Goal: Transaction & Acquisition: Book appointment/travel/reservation

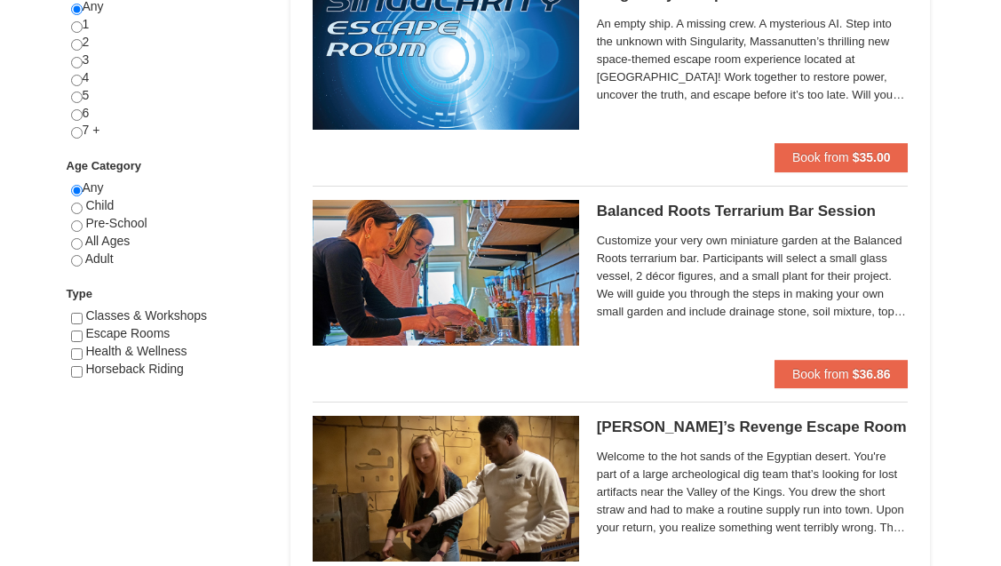
scroll to position [958, 0]
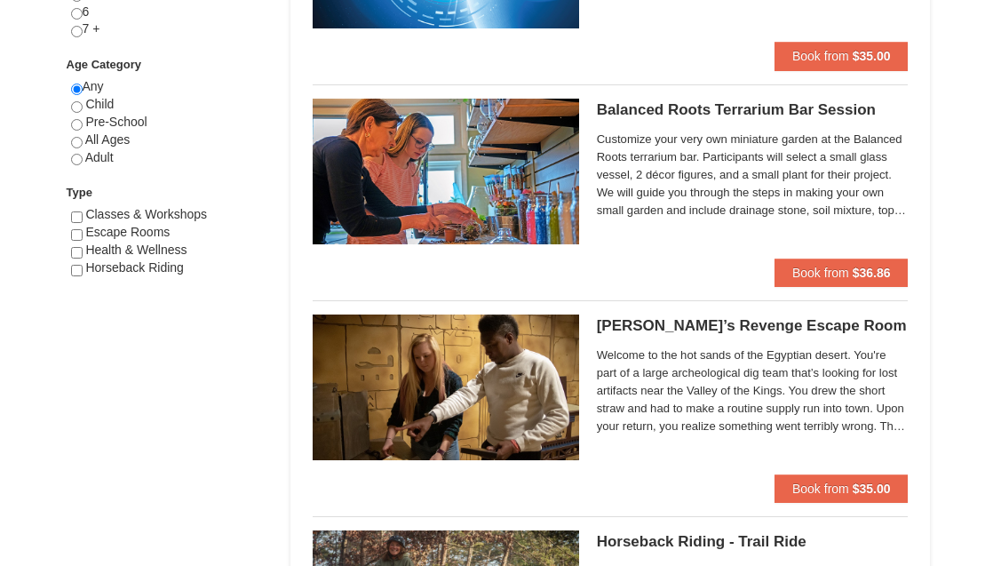
click at [75, 154] on input "radio" at bounding box center [77, 160] width 12 height 12
radio input "true"
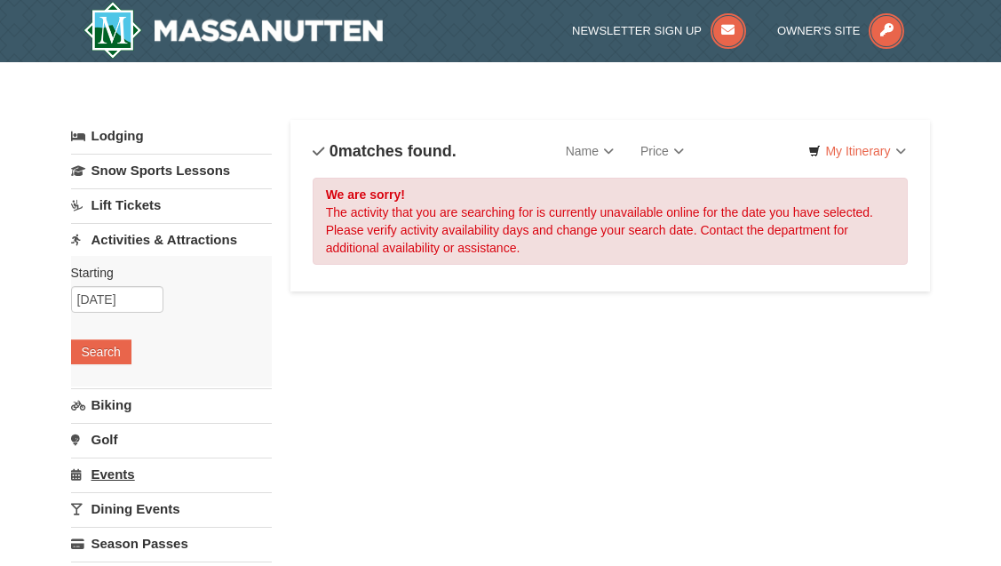
scroll to position [0, 0]
click at [141, 237] on link "Activities & Attractions" at bounding box center [172, 239] width 202 height 33
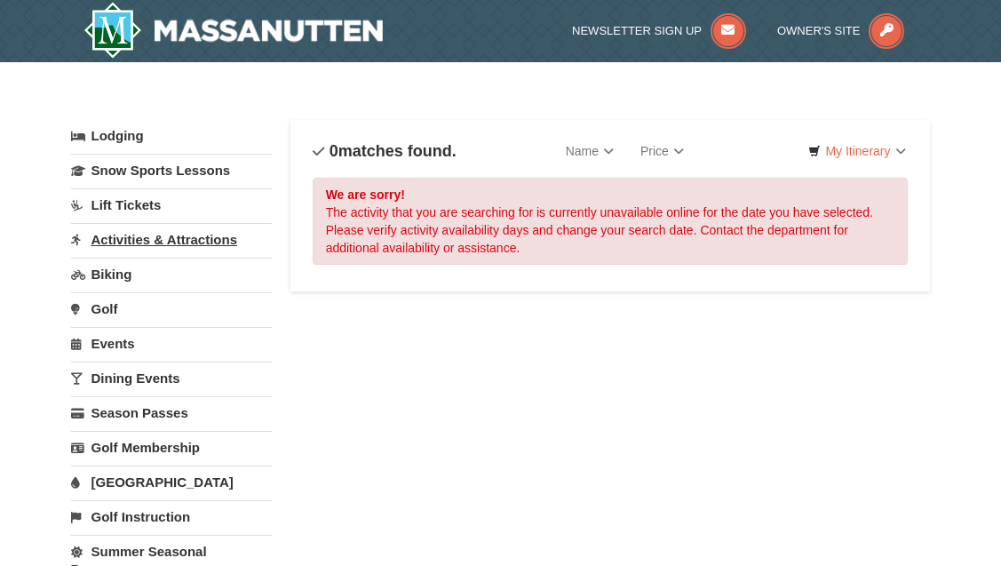
click at [141, 237] on link "Activities & Attractions" at bounding box center [172, 239] width 202 height 33
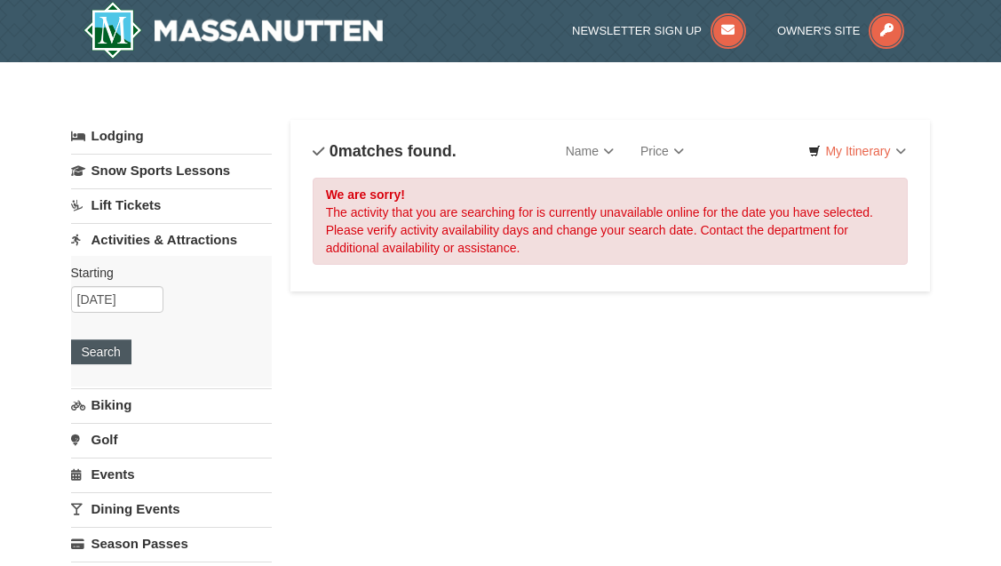
click at [99, 343] on button "Search" at bounding box center [101, 351] width 60 height 25
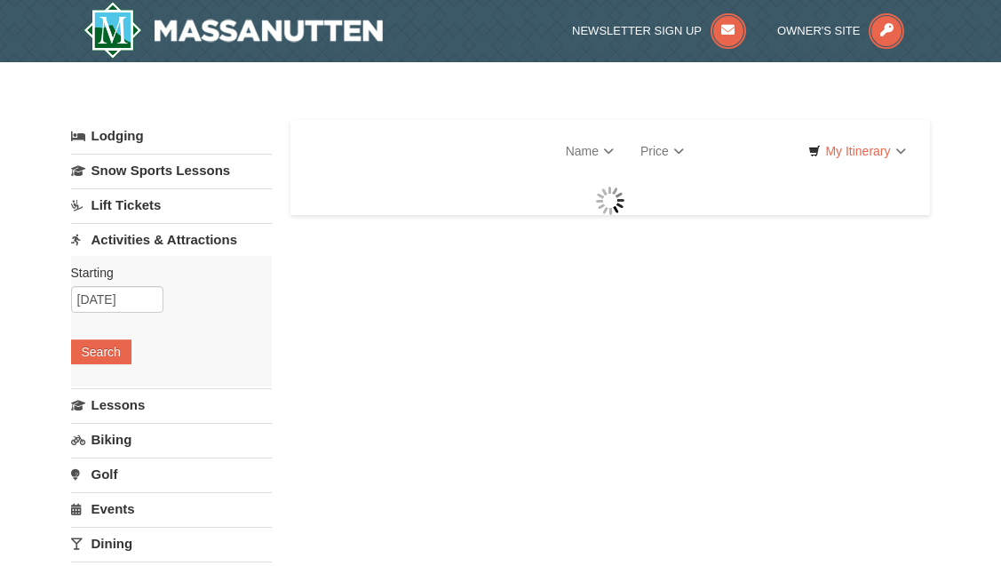
select select "9"
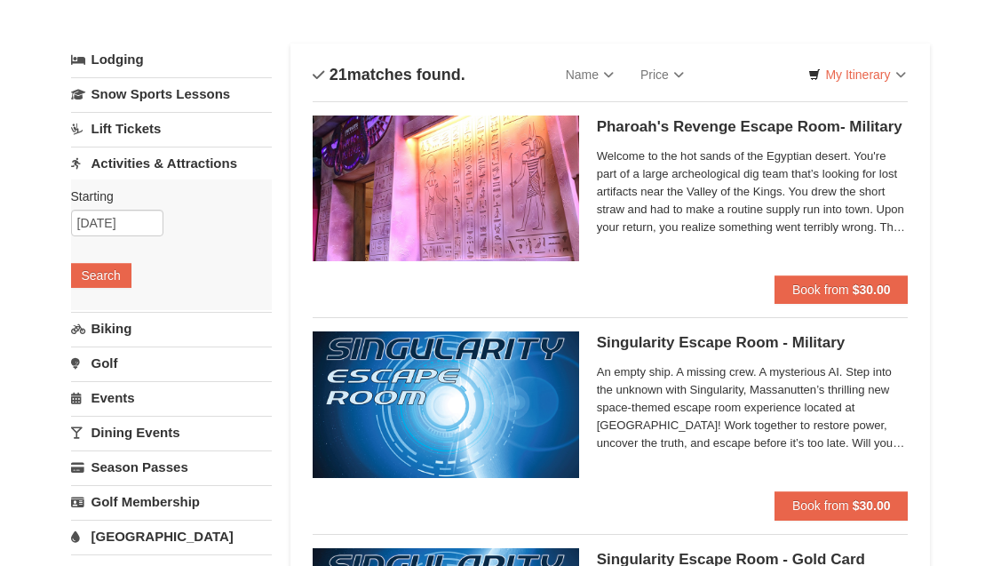
scroll to position [88, 0]
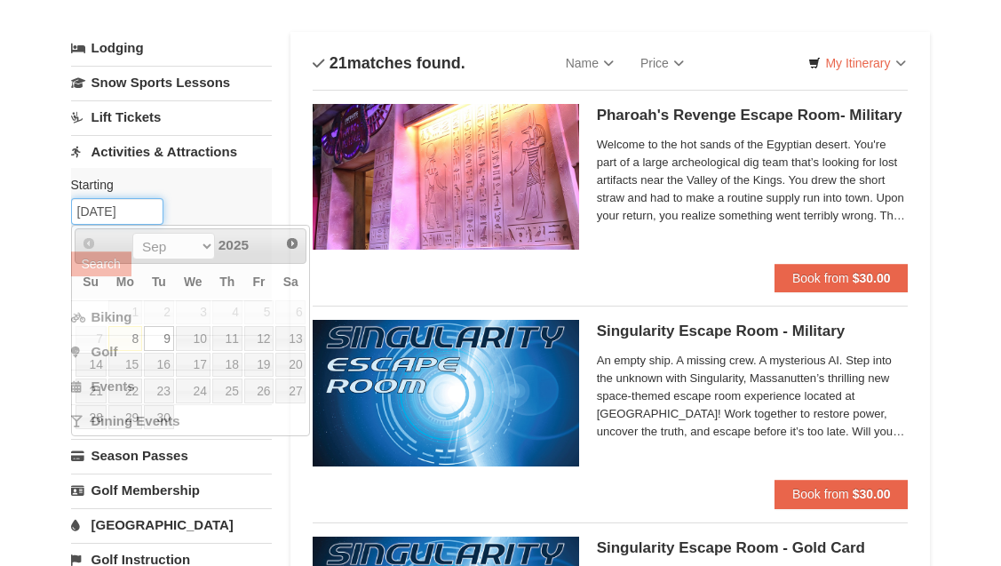
click at [102, 215] on input "[DATE]" at bounding box center [117, 211] width 92 height 27
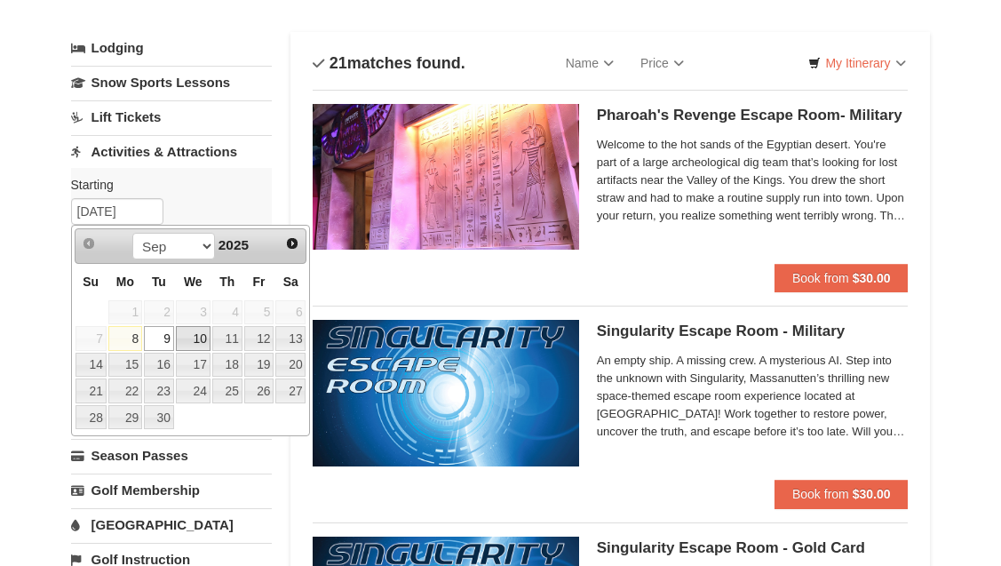
click at [195, 337] on link "10" at bounding box center [193, 338] width 35 height 25
type input "[DATE]"
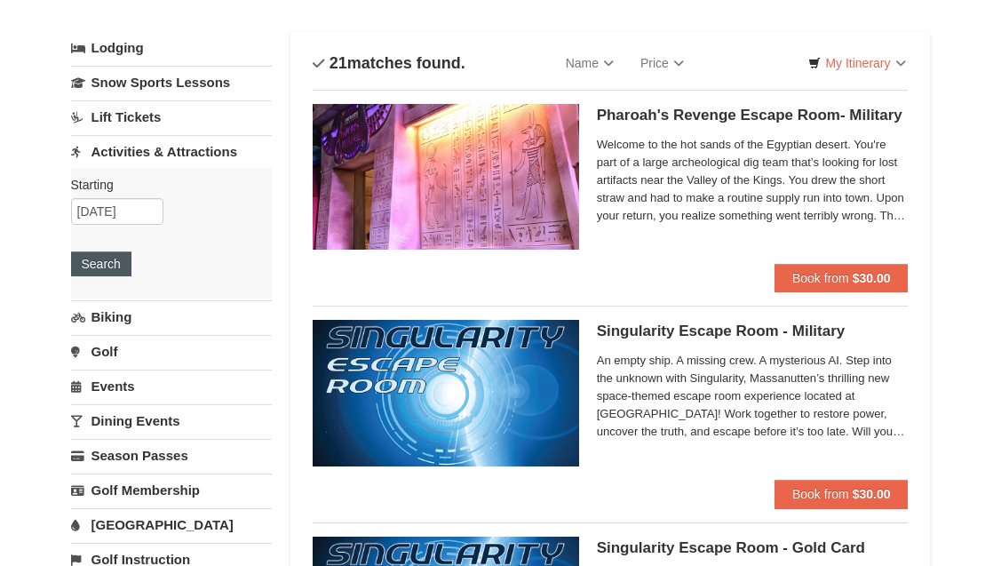
click at [106, 266] on button "Search" at bounding box center [101, 263] width 60 height 25
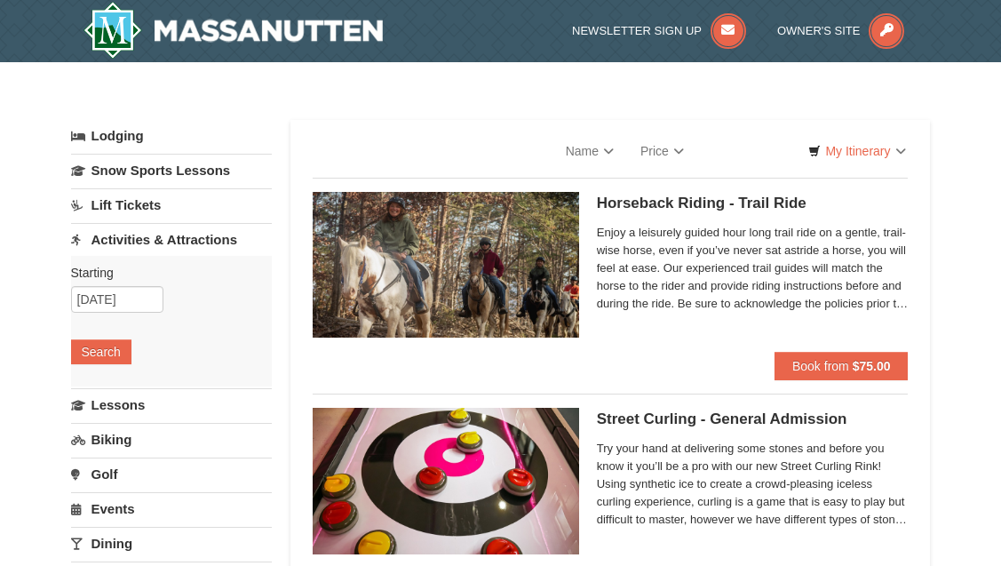
select select "9"
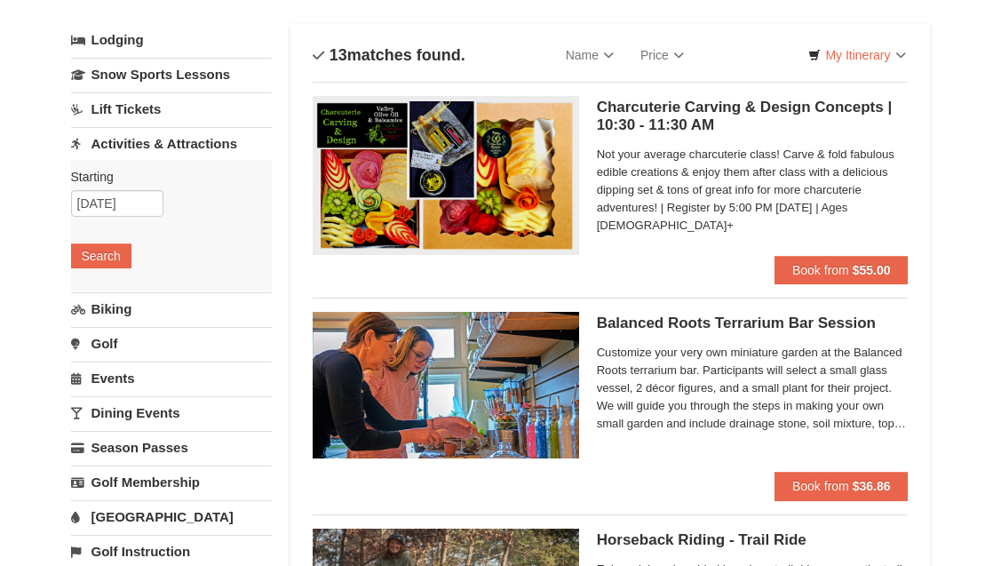
scroll to position [61, 0]
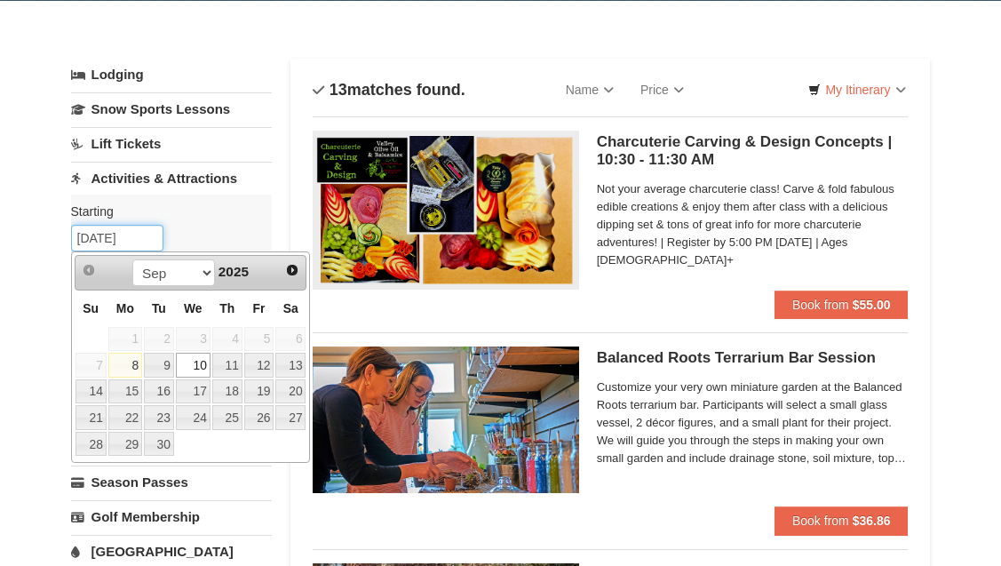
click at [102, 237] on input "[DATE]" at bounding box center [117, 238] width 92 height 27
click at [231, 361] on link "11" at bounding box center [227, 365] width 30 height 25
type input "[DATE]"
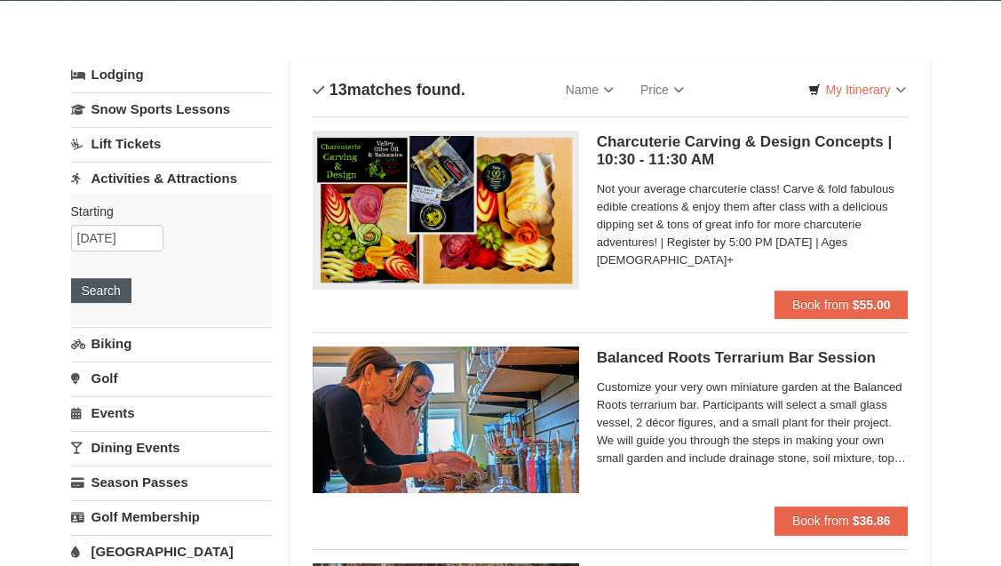
click at [118, 289] on button "Search" at bounding box center [101, 290] width 60 height 25
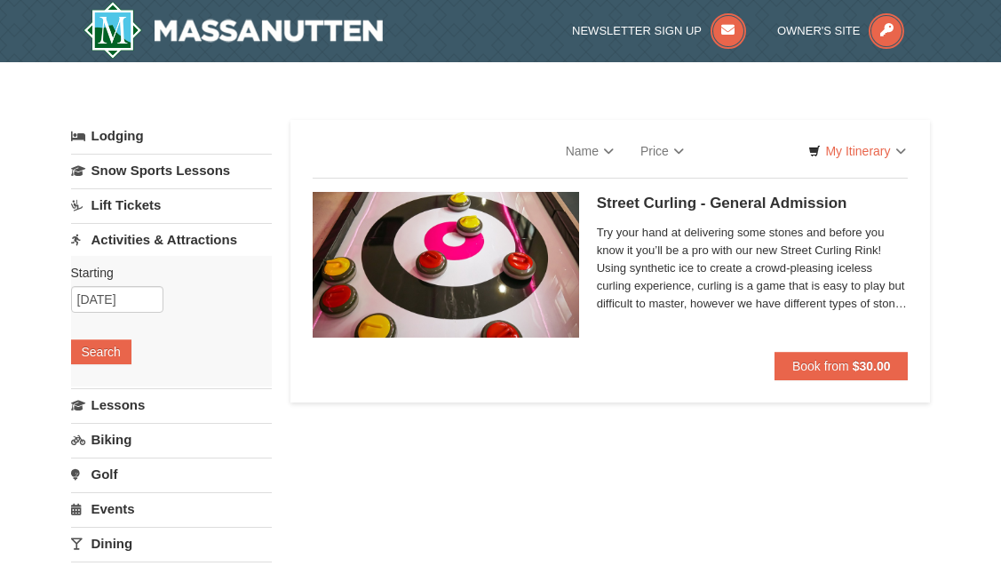
select select "9"
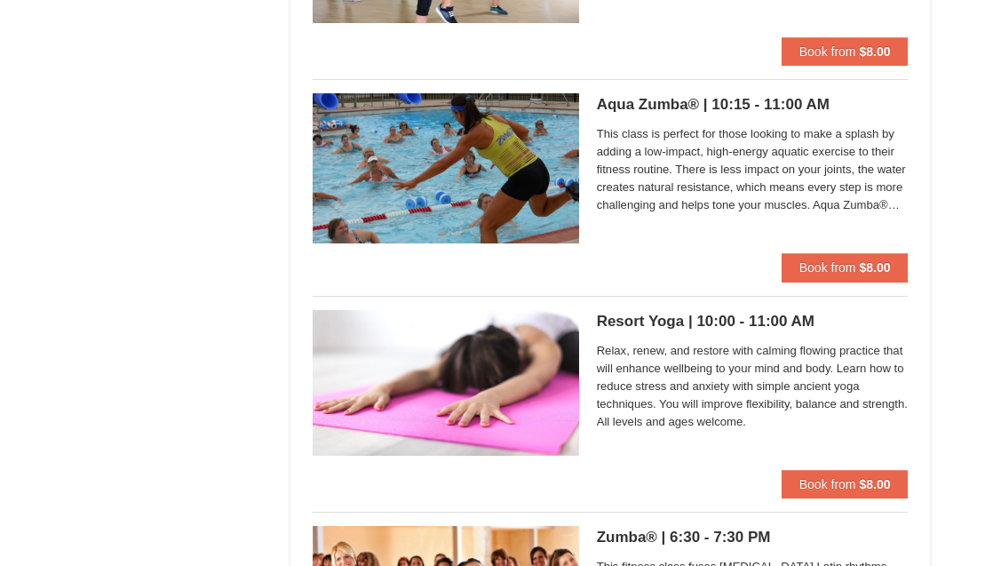
scroll to position [2477, 0]
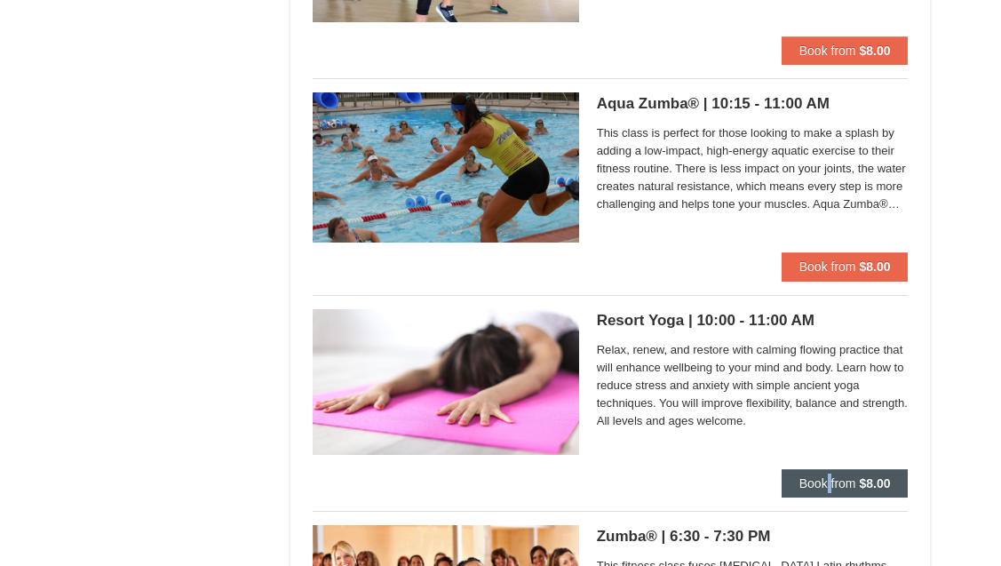
click at [805, 479] on span "Book from" at bounding box center [827, 483] width 57 height 14
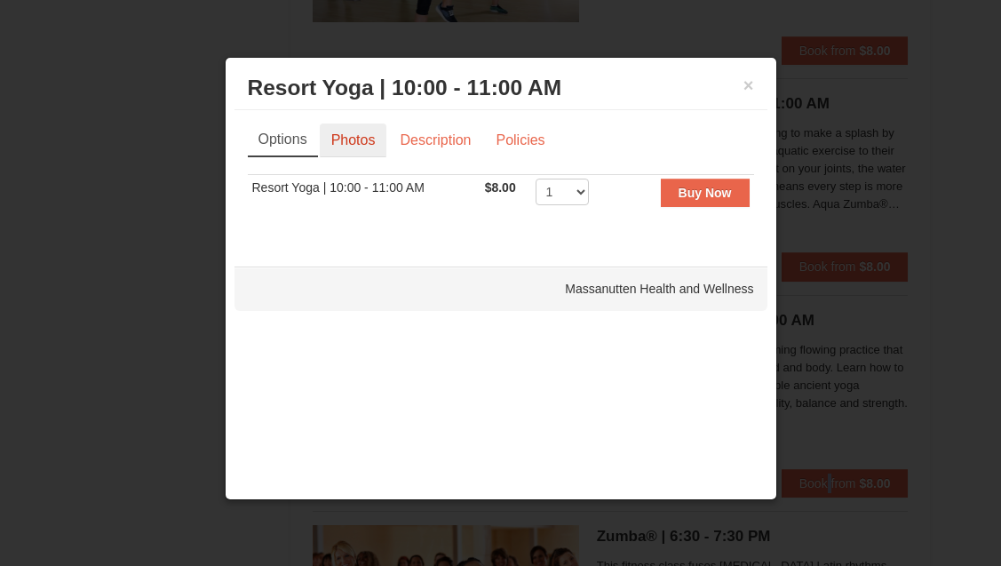
click at [370, 137] on link "Photos" at bounding box center [353, 140] width 67 height 34
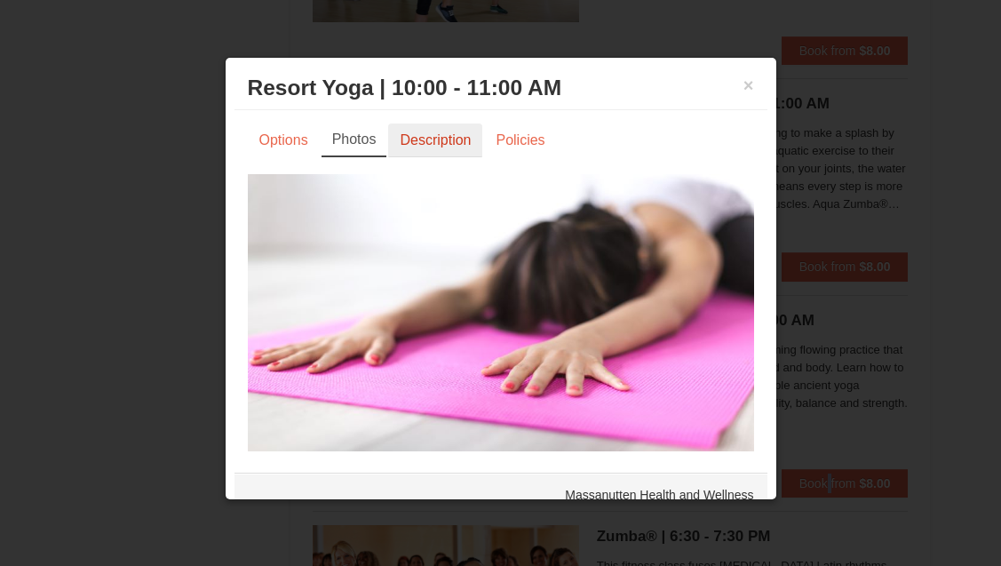
click at [422, 149] on link "Description" at bounding box center [435, 140] width 94 height 34
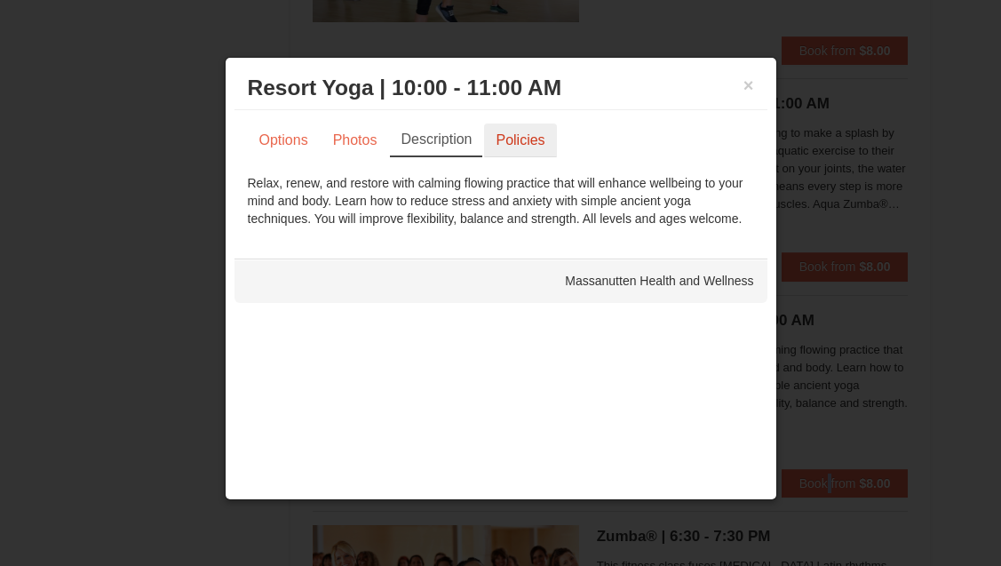
click at [507, 139] on link "Policies" at bounding box center [520, 140] width 72 height 34
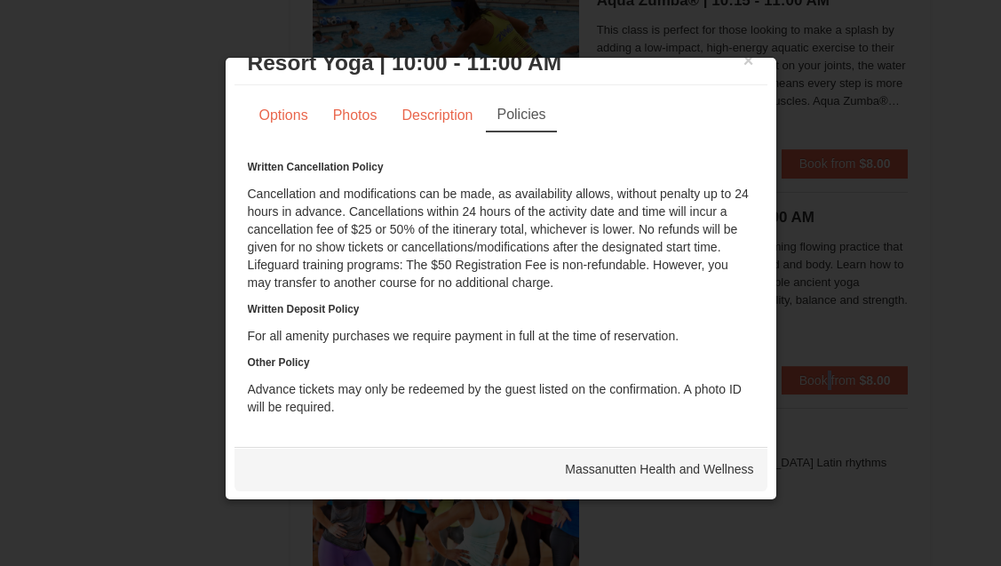
scroll to position [2620, 0]
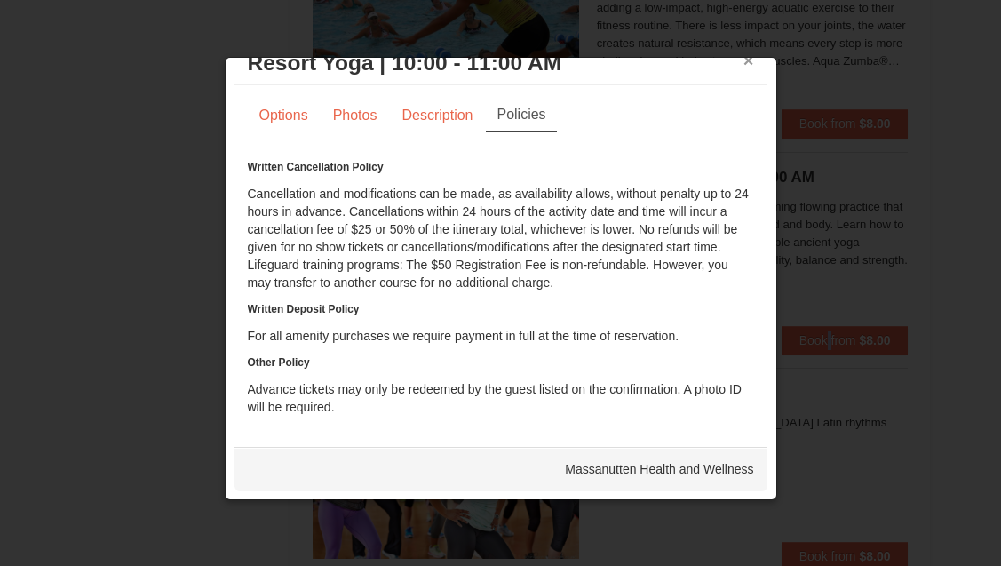
click at [744, 59] on button "×" at bounding box center [748, 61] width 11 height 18
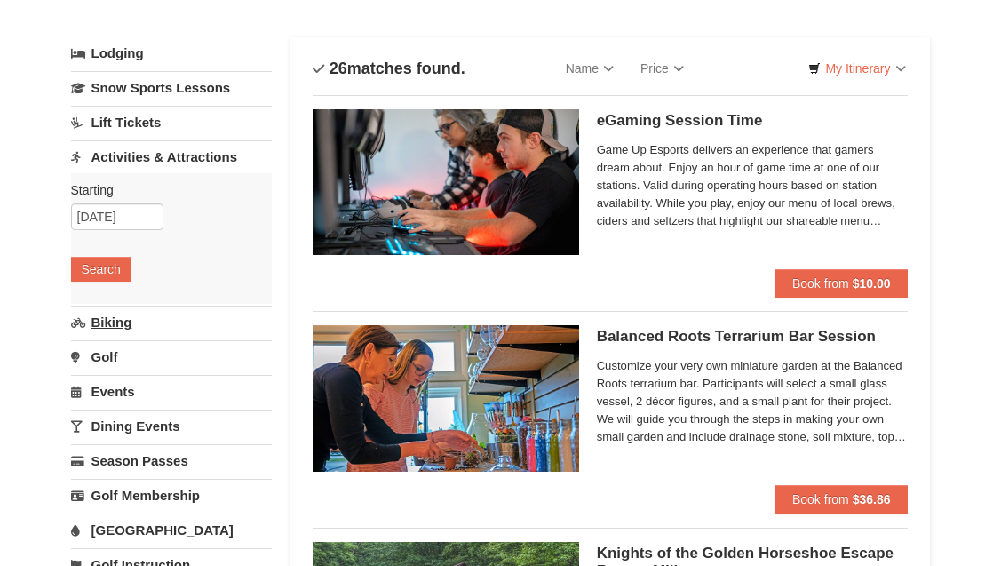
scroll to position [79, 0]
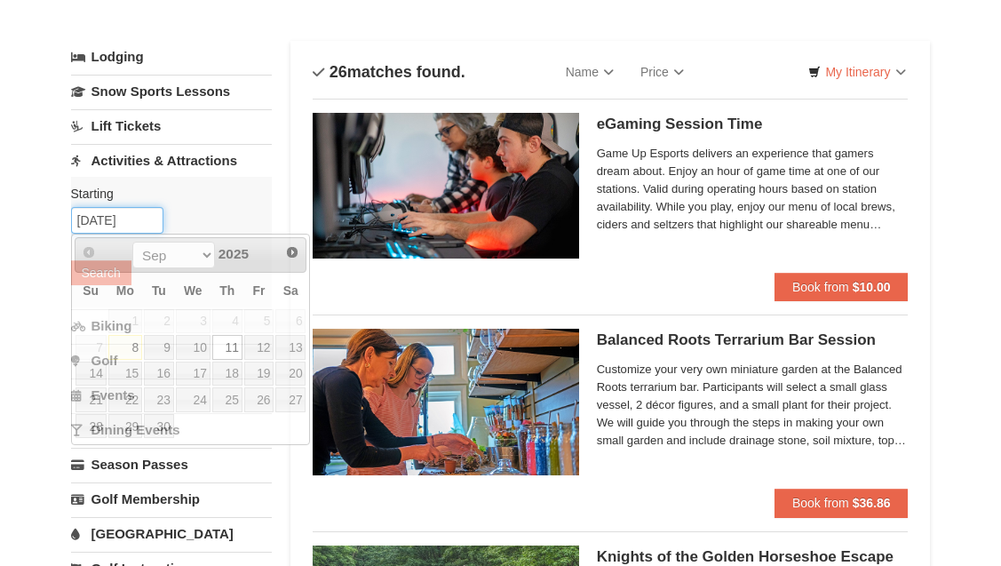
click at [99, 222] on input "09/11/2025" at bounding box center [117, 220] width 92 height 27
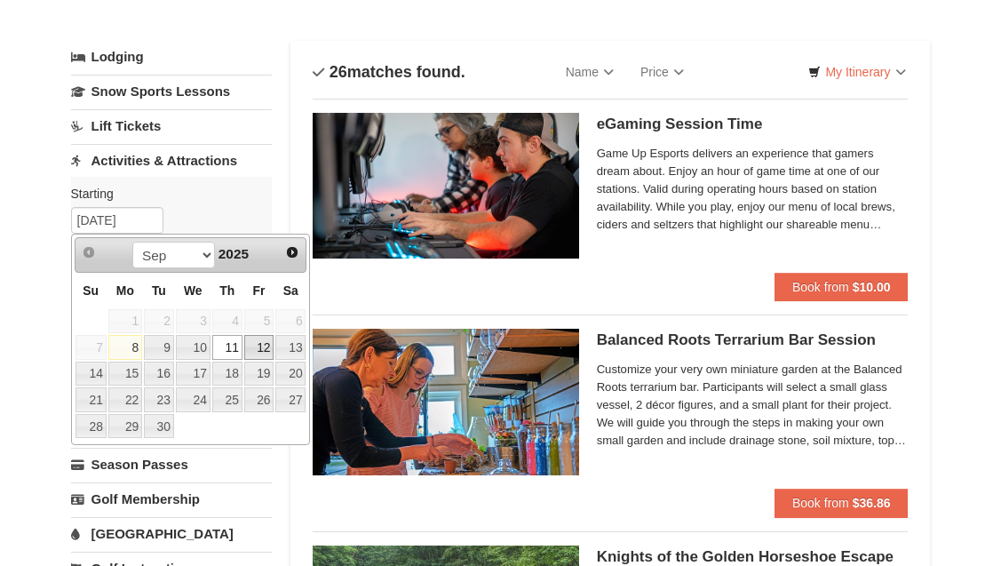
click at [266, 347] on link "12" at bounding box center [259, 347] width 30 height 25
type input "[DATE]"
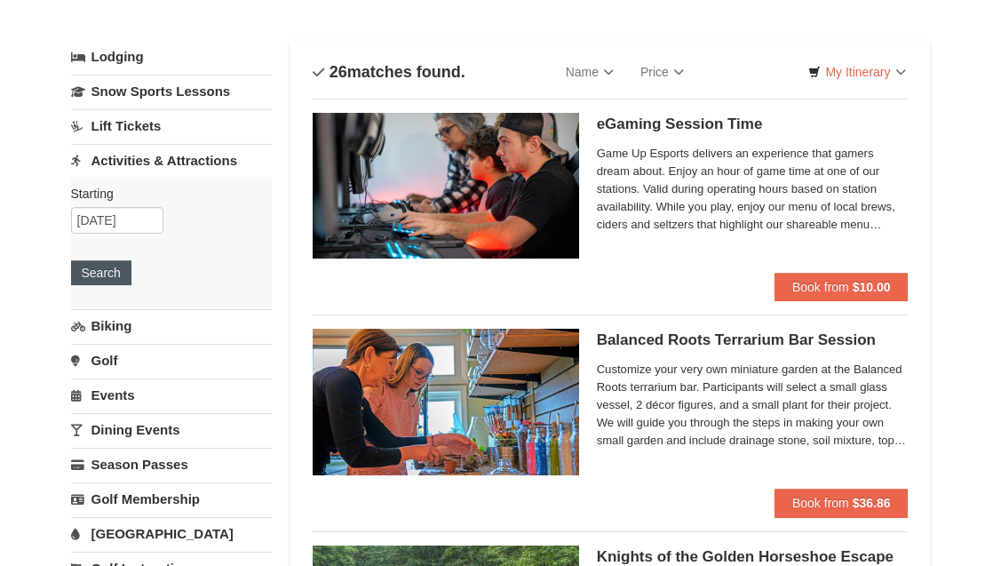
click at [91, 272] on button "Search" at bounding box center [101, 272] width 60 height 25
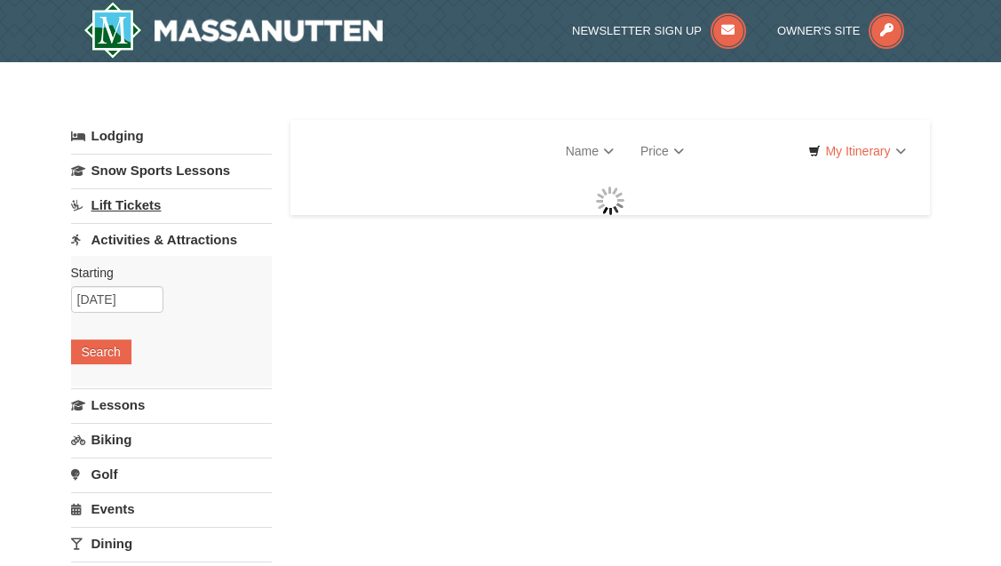
select select "9"
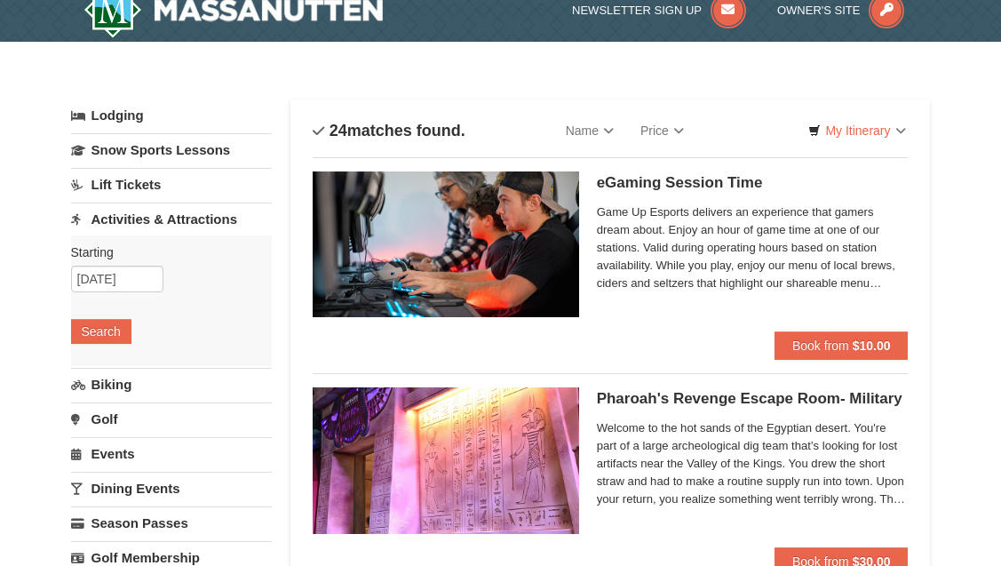
scroll to position [28, 0]
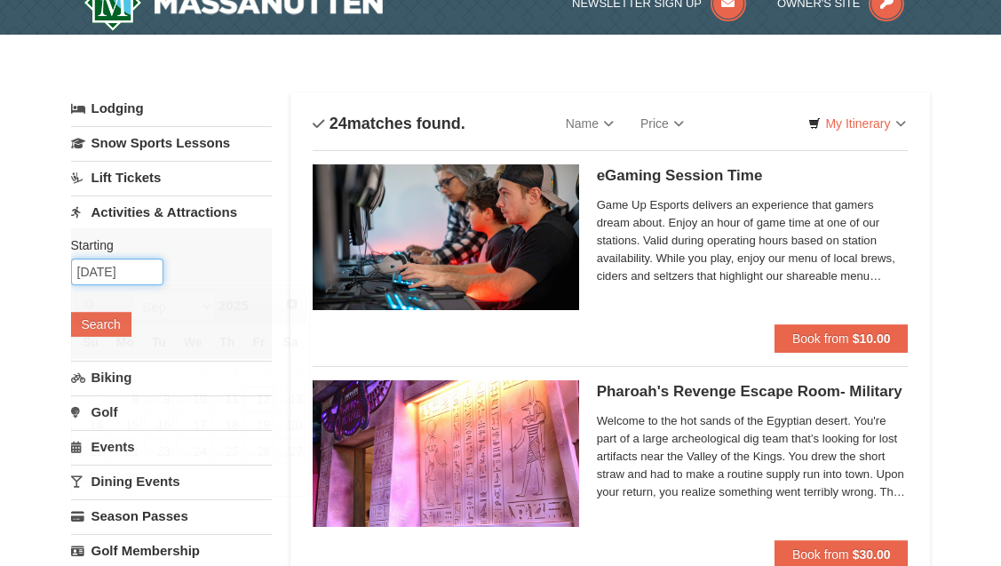
click at [107, 282] on input "[DATE]" at bounding box center [117, 271] width 92 height 27
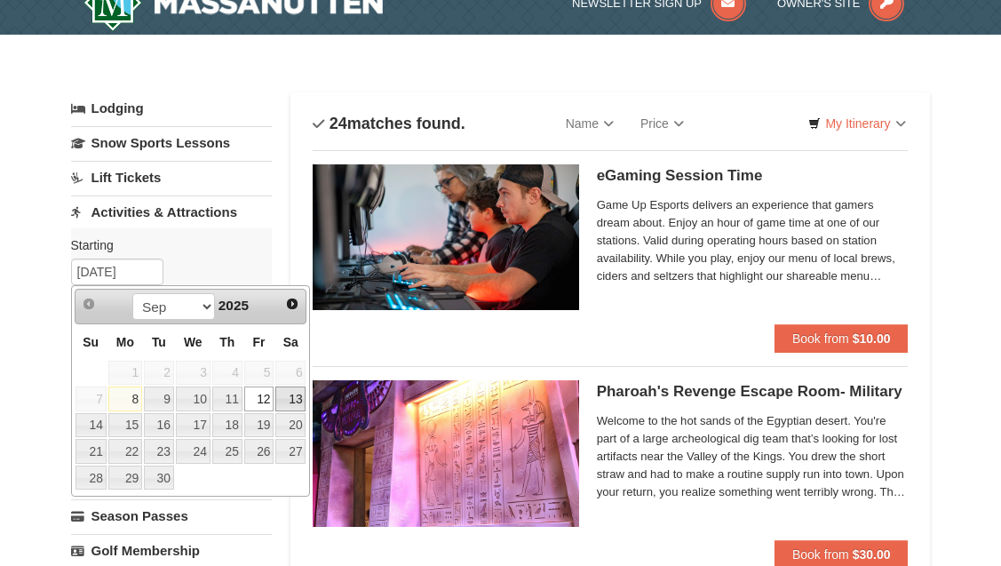
click at [289, 404] on link "13" at bounding box center [290, 398] width 30 height 25
type input "[DATE]"
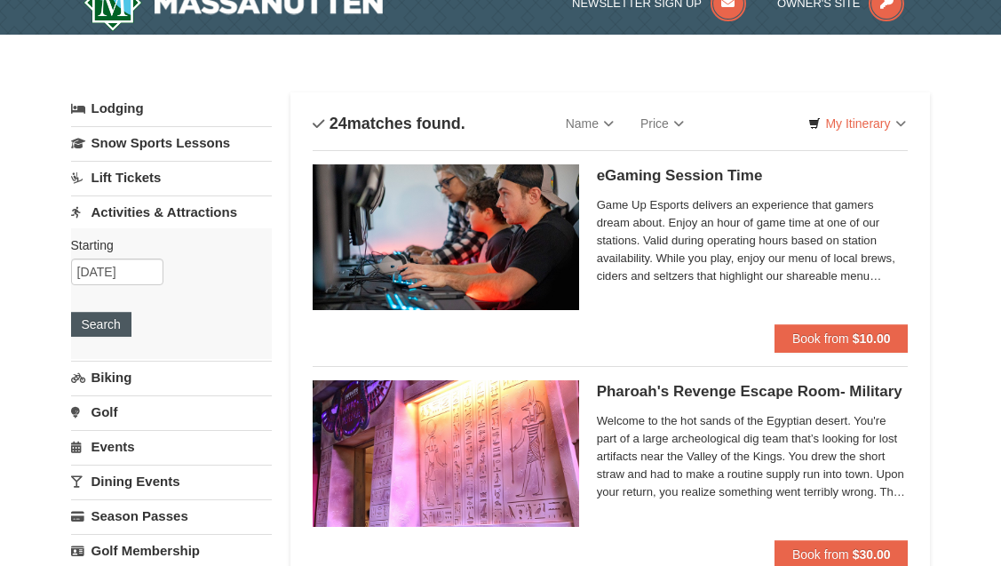
click at [107, 323] on button "Search" at bounding box center [101, 324] width 60 height 25
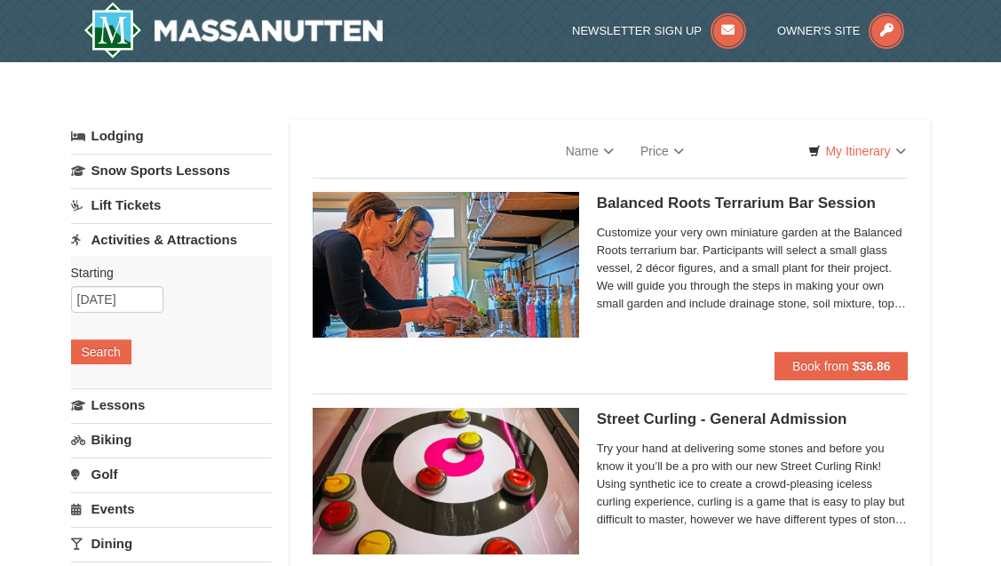
select select "9"
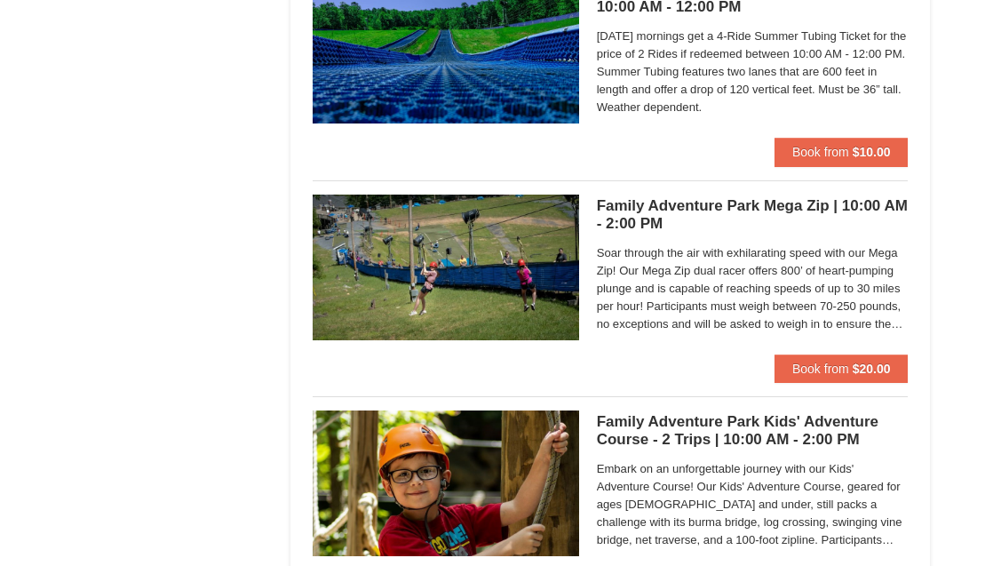
scroll to position [4540, 0]
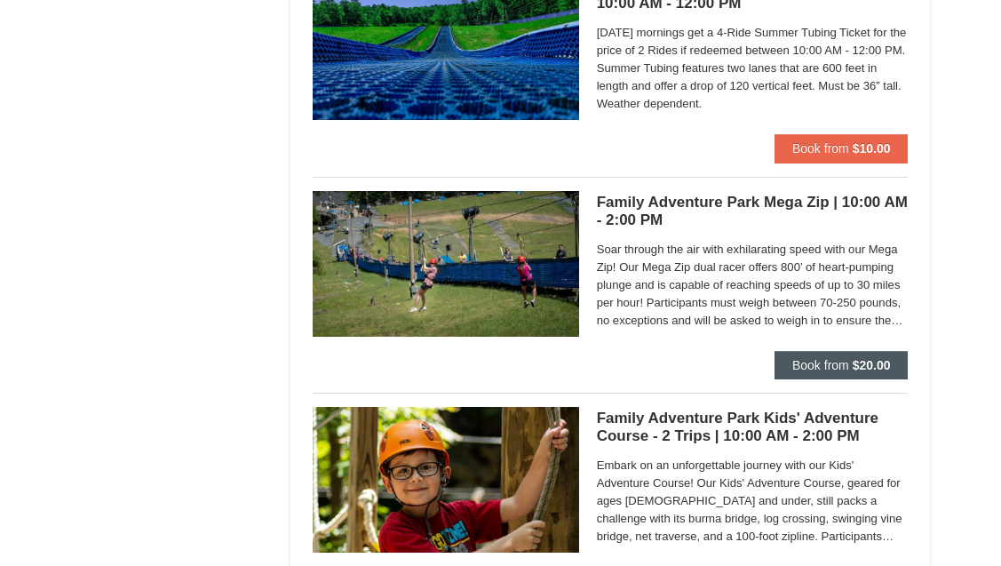
click at [805, 358] on span "Book from" at bounding box center [820, 365] width 57 height 14
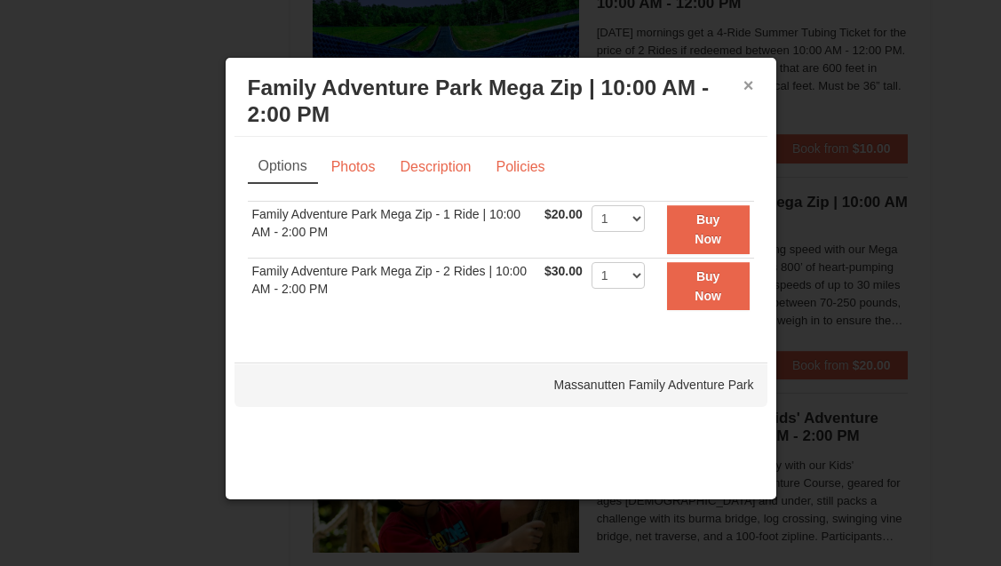
click at [747, 89] on button "×" at bounding box center [748, 85] width 11 height 18
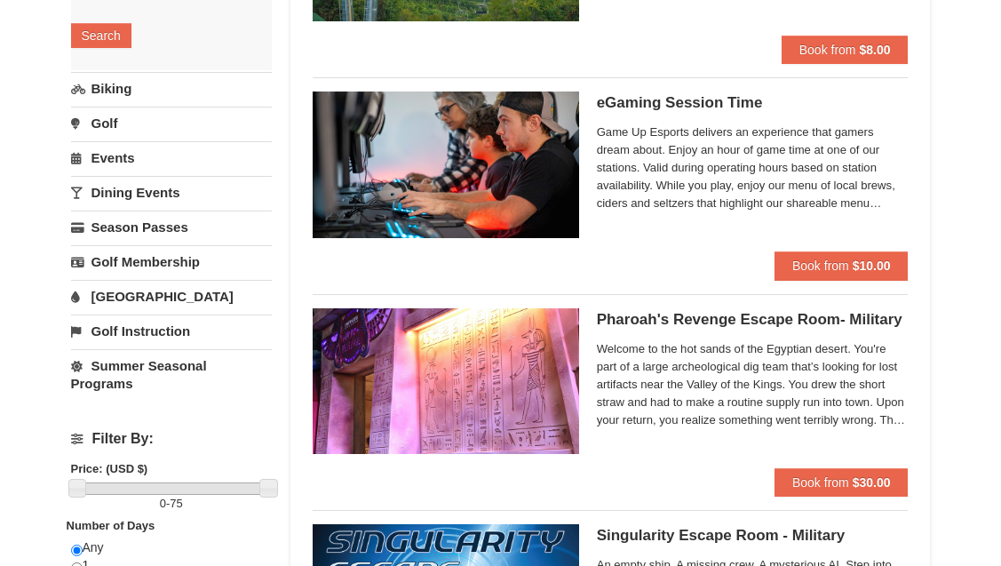
scroll to position [313, 0]
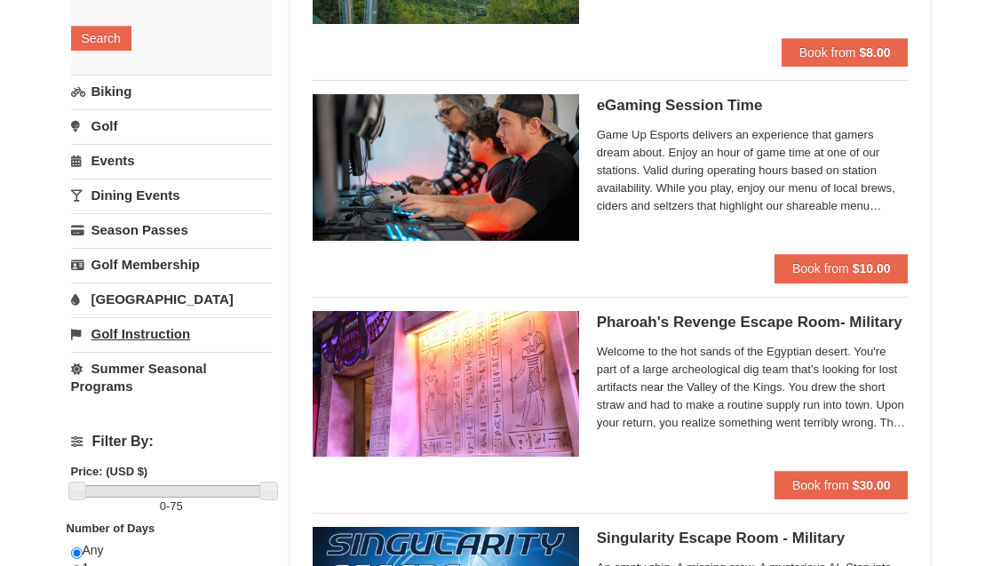
click at [139, 337] on link "Golf Instruction" at bounding box center [172, 333] width 202 height 33
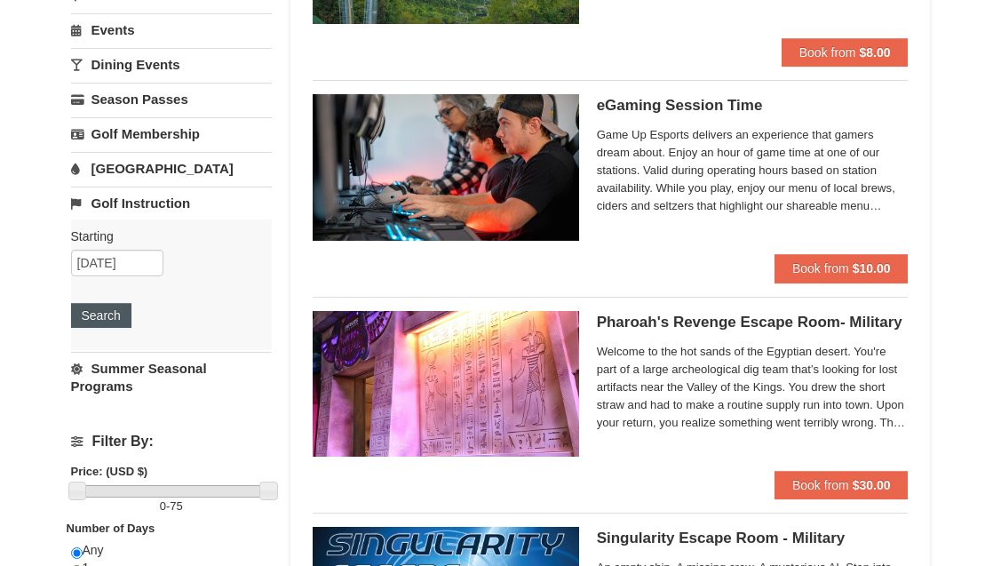
click at [108, 324] on button "Search" at bounding box center [101, 315] width 60 height 25
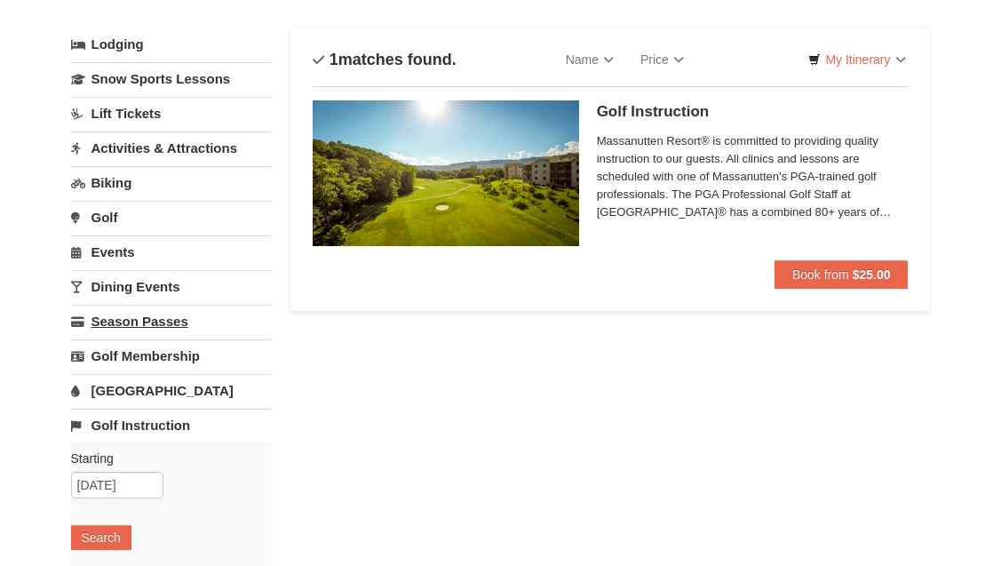
scroll to position [91, 0]
click at [107, 485] on input "[DATE]" at bounding box center [117, 485] width 92 height 27
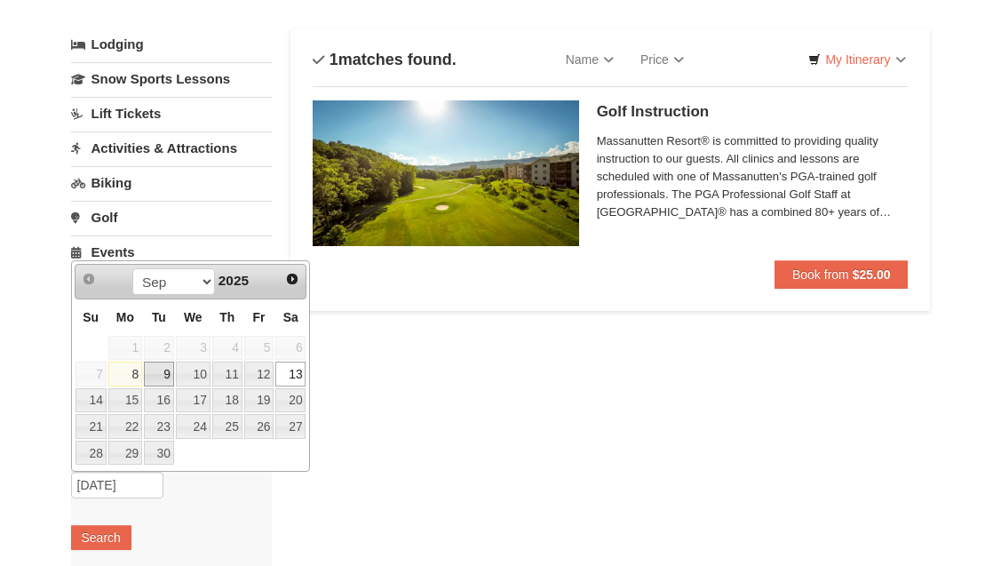
click at [167, 370] on link "9" at bounding box center [159, 373] width 30 height 25
type input "[DATE]"
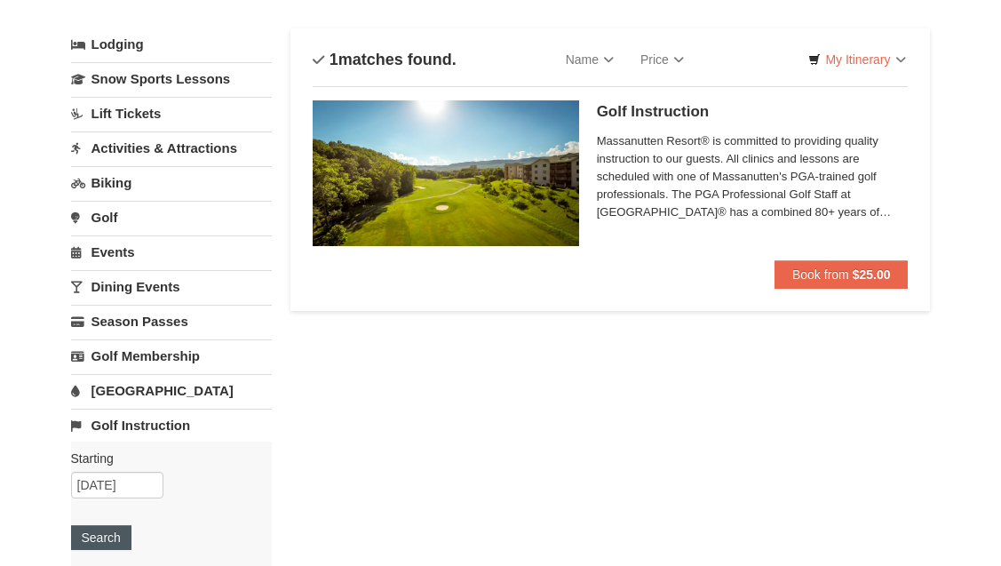
click at [108, 544] on button "Search" at bounding box center [101, 537] width 60 height 25
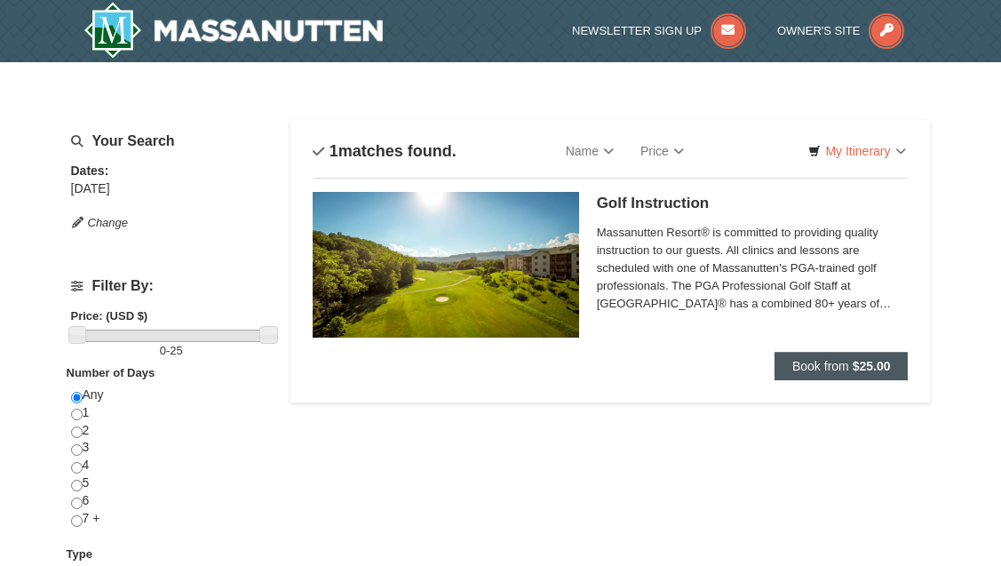
click at [810, 373] on button "Book from $25.00" at bounding box center [841, 366] width 134 height 28
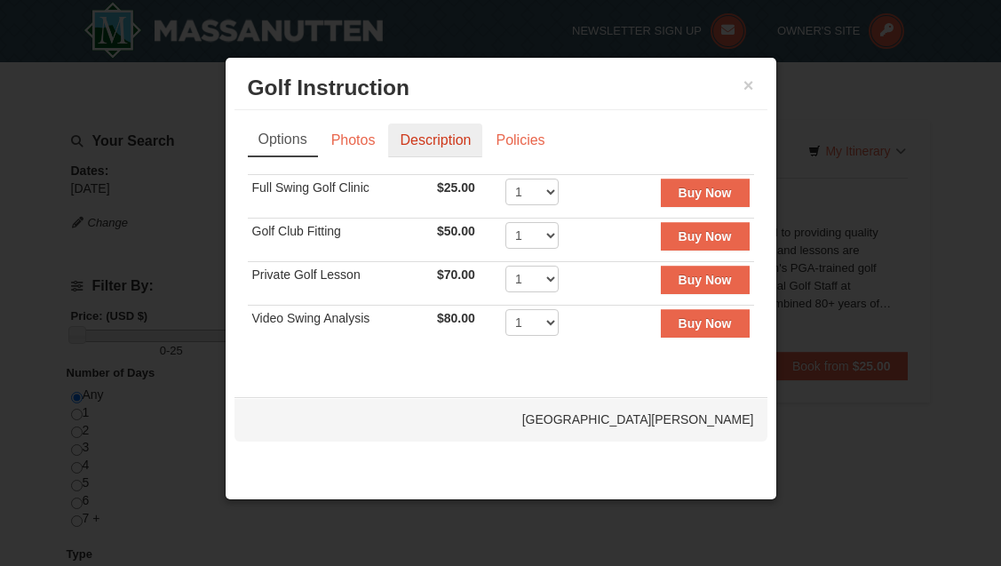
click at [476, 139] on link "Description" at bounding box center [435, 140] width 94 height 34
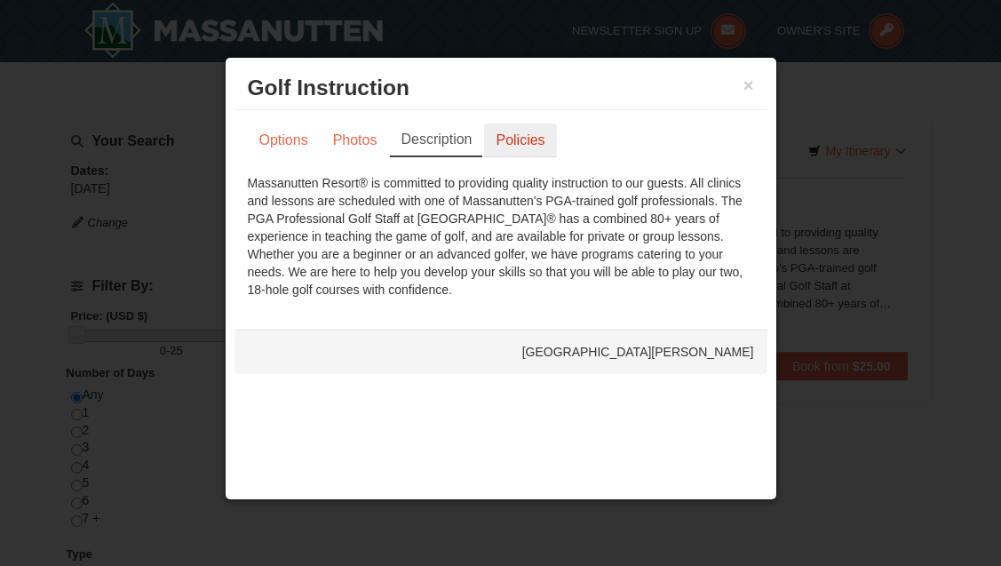
click at [514, 135] on link "Policies" at bounding box center [520, 140] width 72 height 34
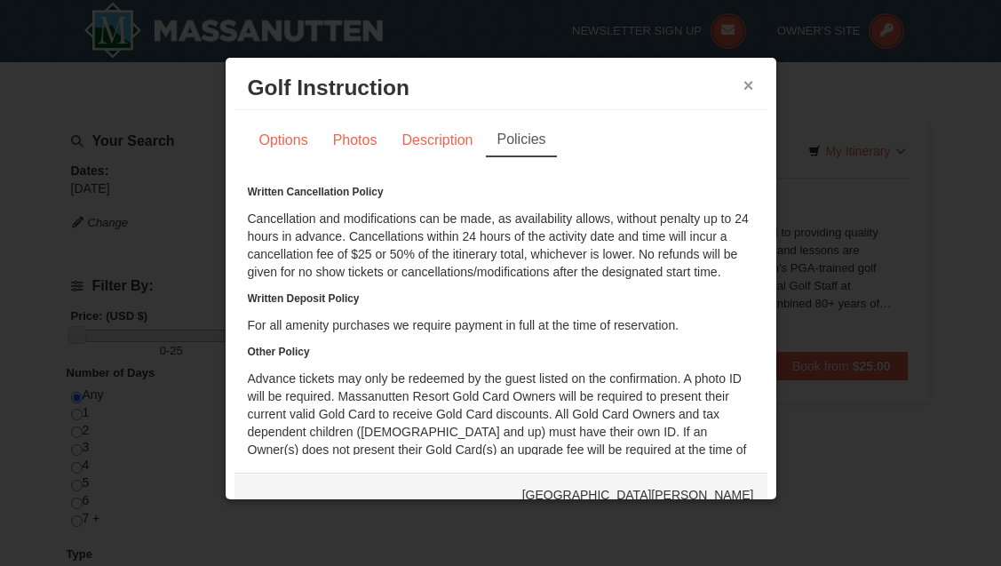
click at [744, 86] on button "×" at bounding box center [748, 85] width 11 height 18
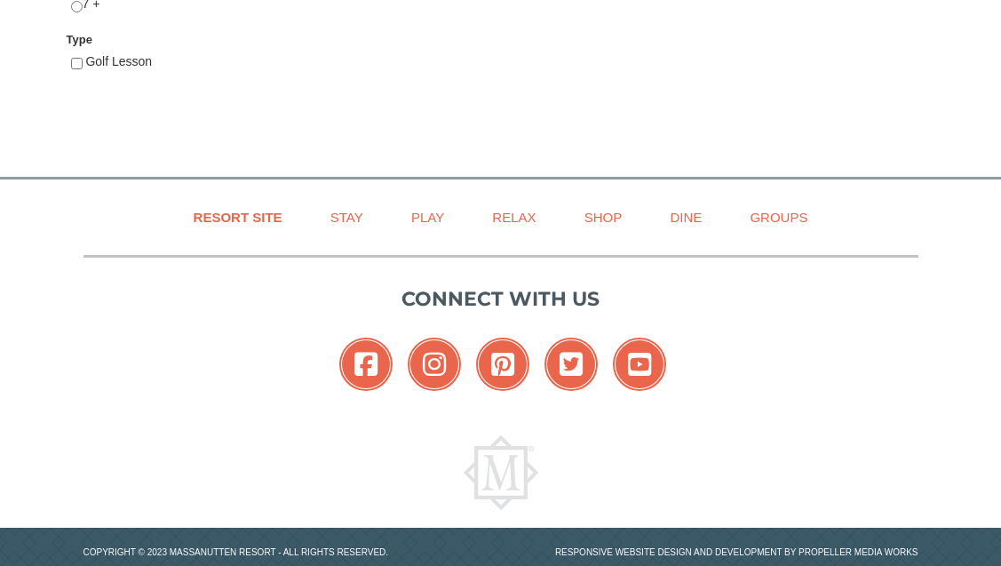
scroll to position [516, 0]
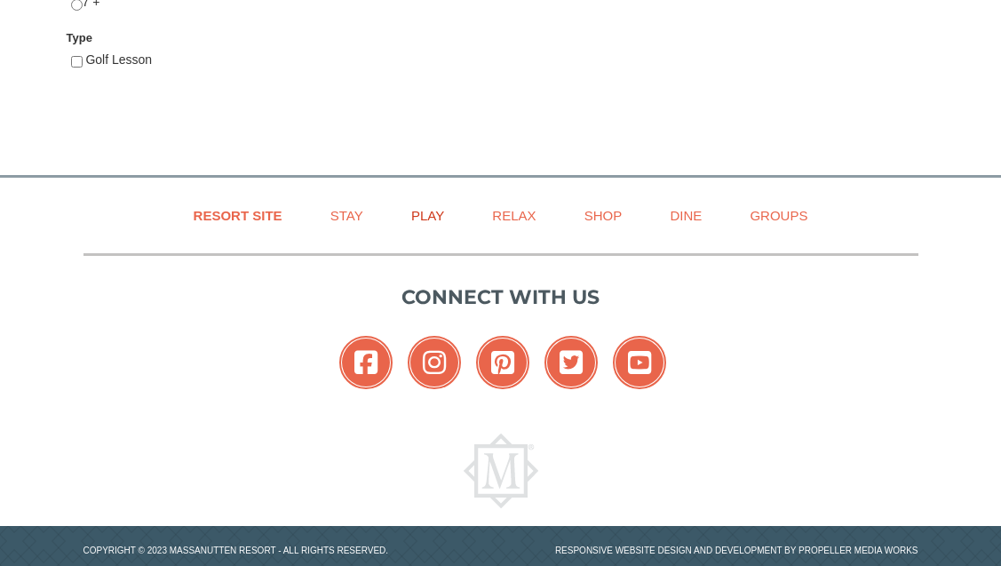
click at [425, 203] on link "Play" at bounding box center [427, 215] width 77 height 40
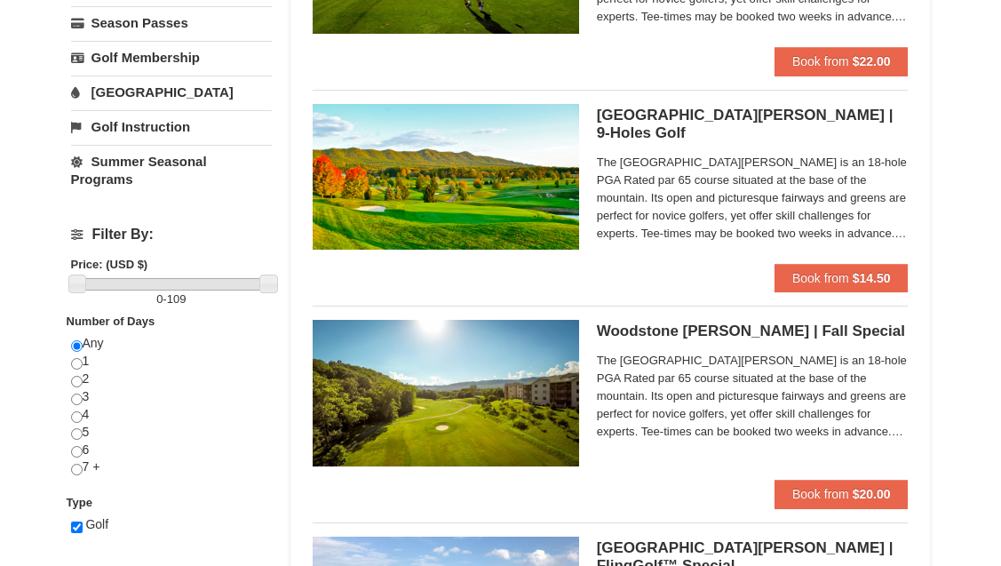
scroll to position [531, 0]
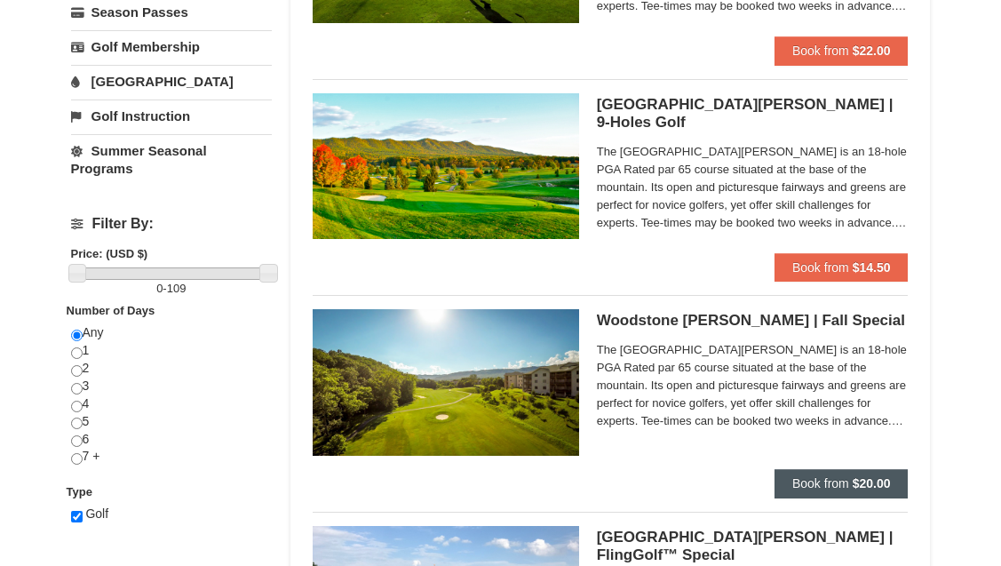
click at [806, 480] on span "Book from" at bounding box center [820, 483] width 57 height 14
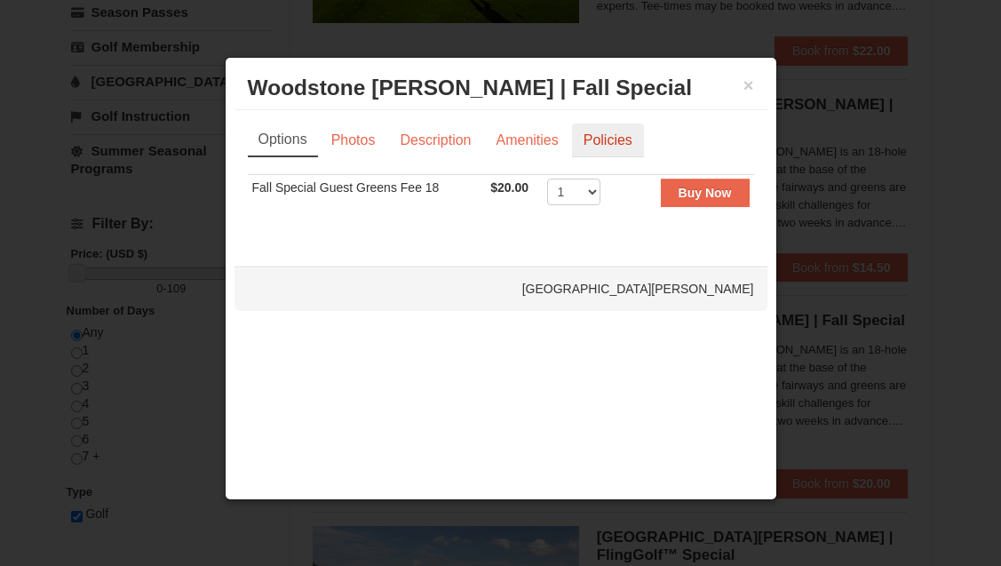
click at [583, 139] on link "Policies" at bounding box center [608, 140] width 72 height 34
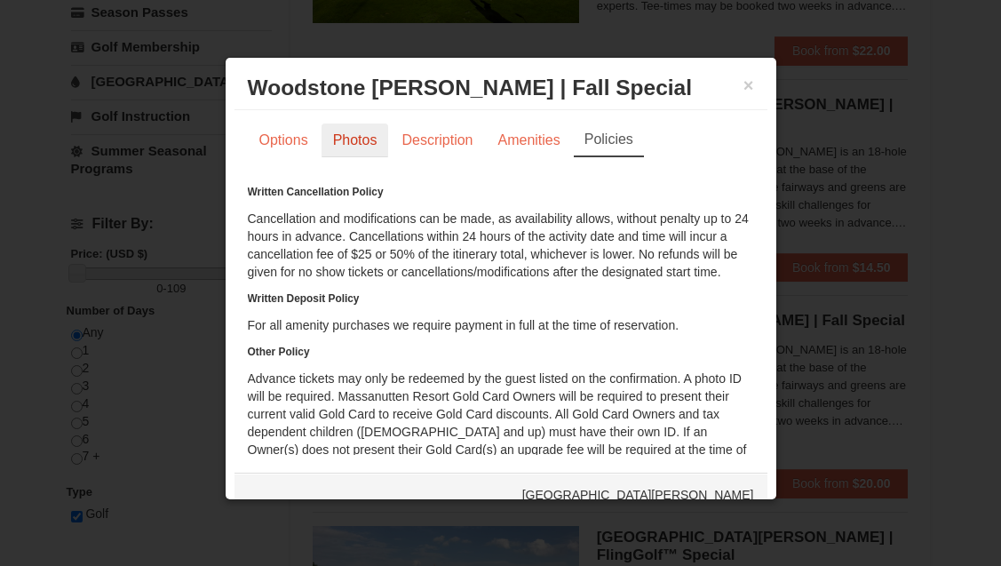
click at [357, 146] on link "Photos" at bounding box center [354, 140] width 67 height 34
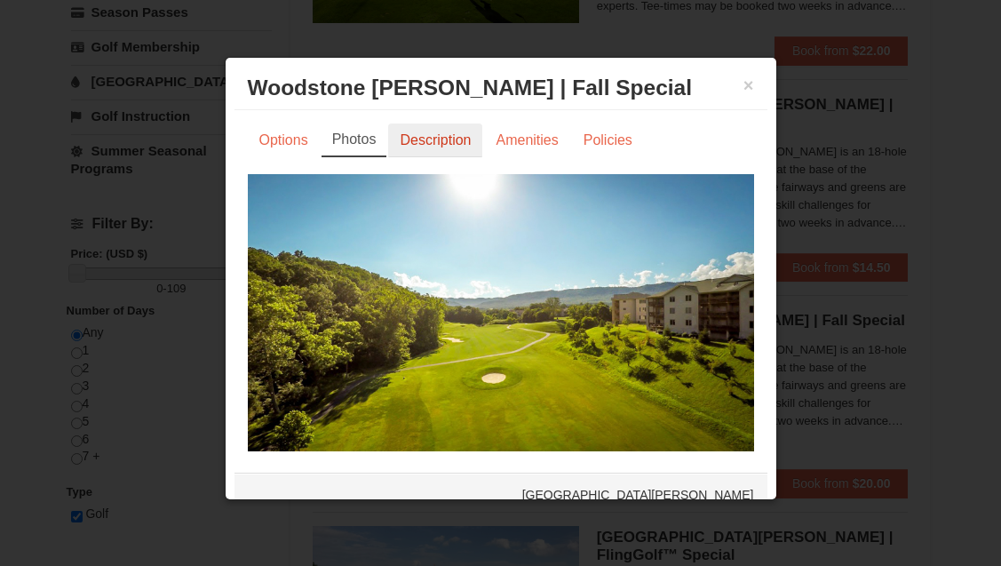
click at [448, 129] on link "Description" at bounding box center [435, 140] width 94 height 34
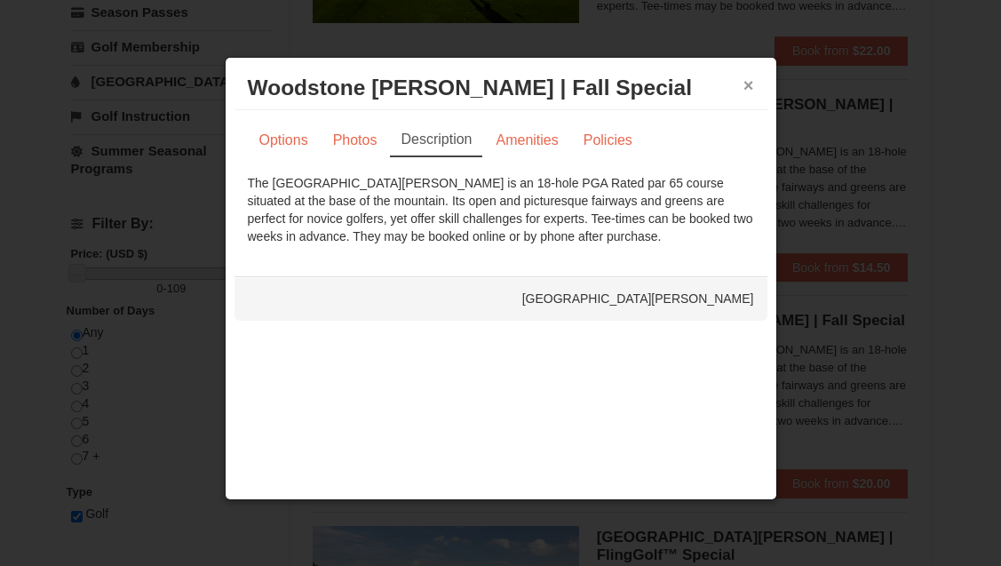
click at [743, 85] on button "×" at bounding box center [748, 85] width 11 height 18
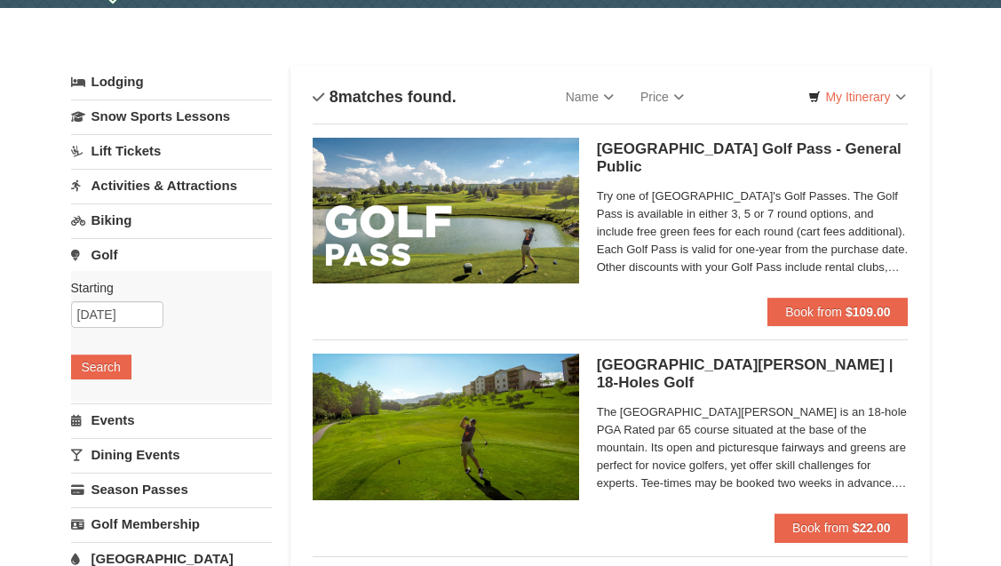
scroll to position [51, 0]
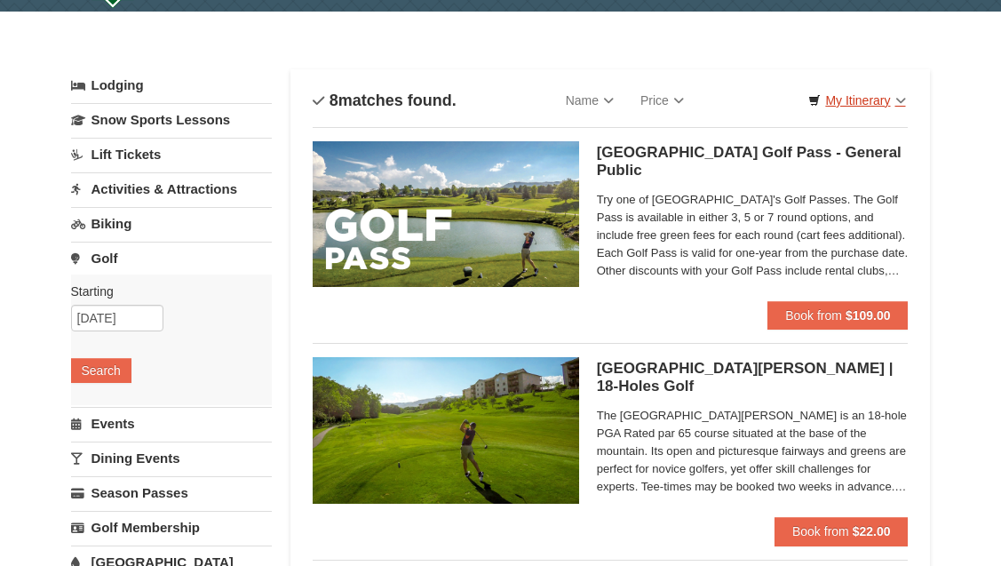
click at [859, 102] on link "My Itinerary" at bounding box center [857, 100] width 120 height 27
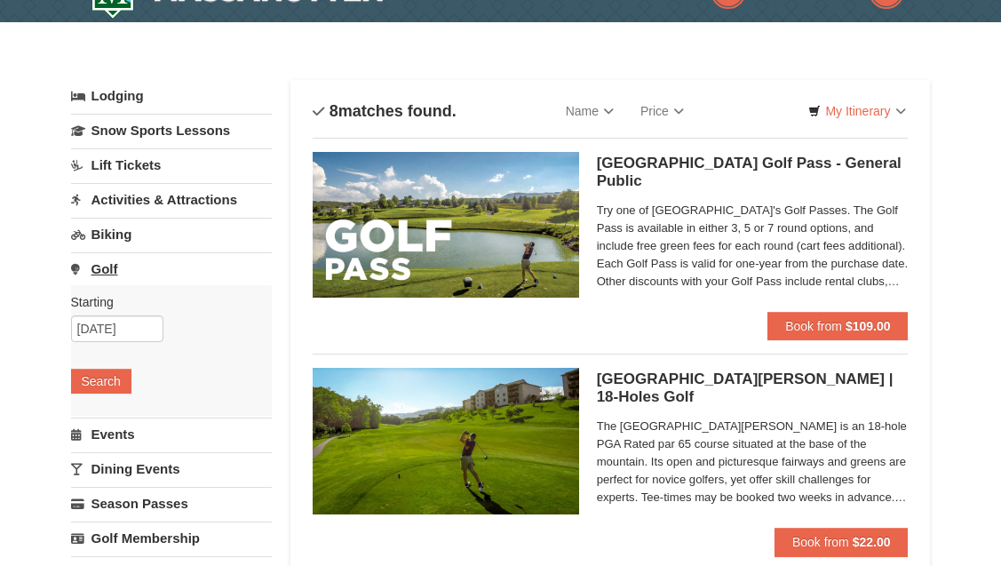
scroll to position [38, 0]
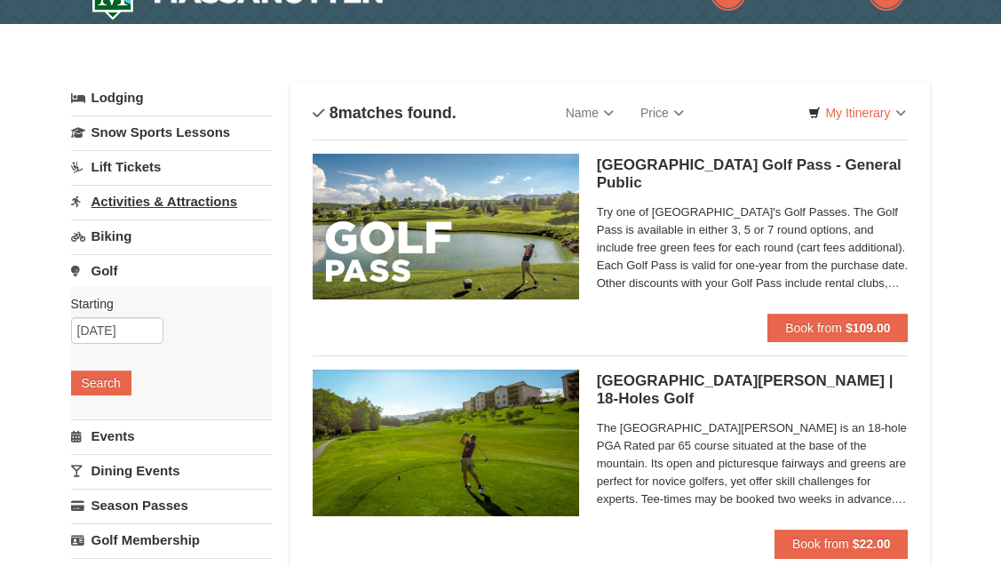
click at [130, 196] on link "Activities & Attractions" at bounding box center [172, 201] width 202 height 33
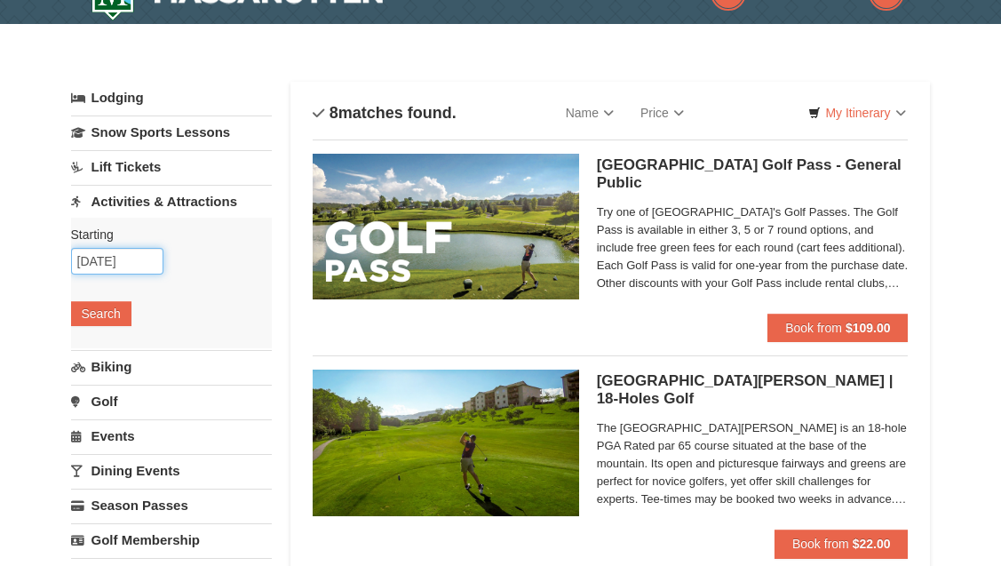
click at [105, 260] on input "[DATE]" at bounding box center [117, 261] width 92 height 27
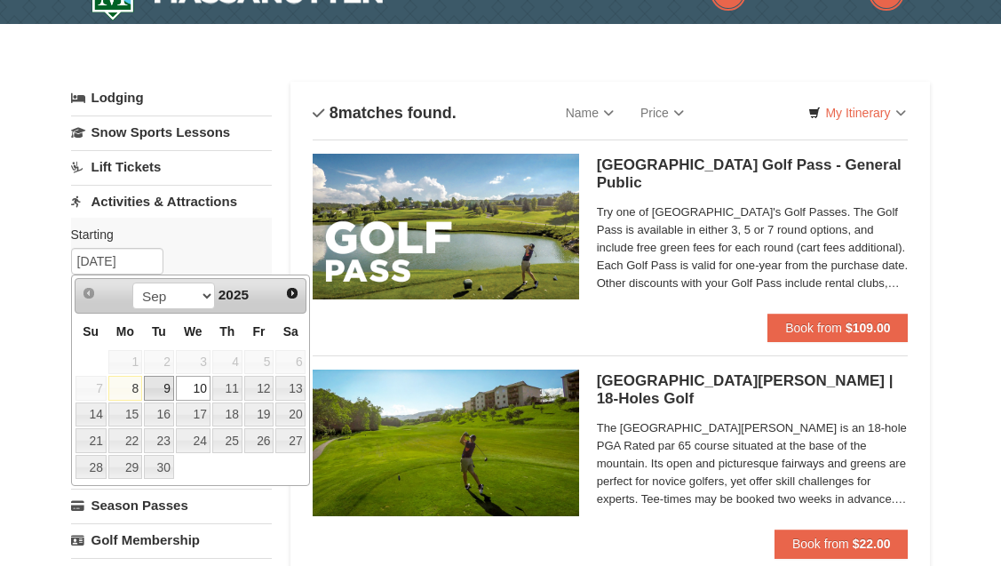
click at [164, 387] on link "9" at bounding box center [159, 388] width 30 height 25
type input "[DATE]"
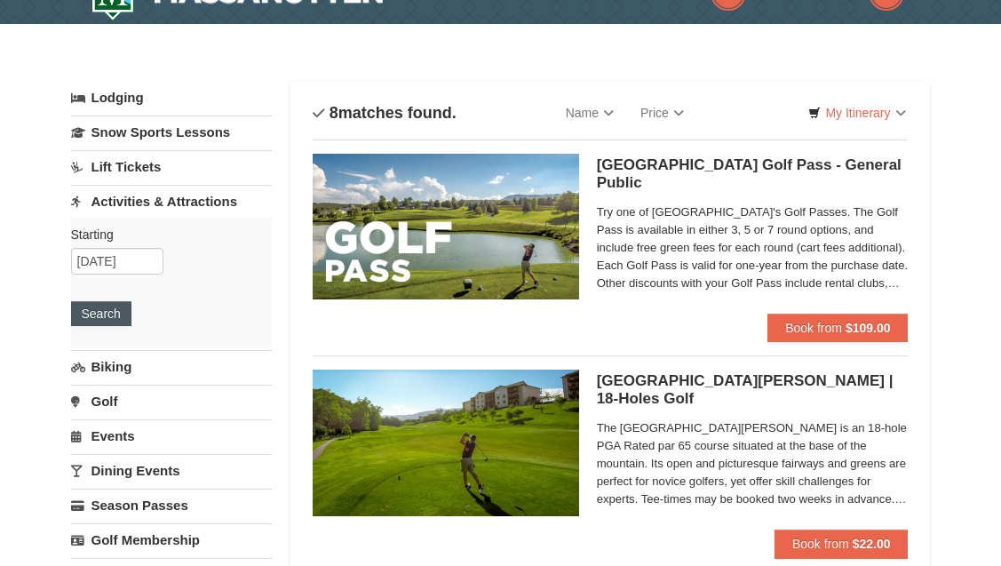
click at [104, 316] on button "Search" at bounding box center [101, 313] width 60 height 25
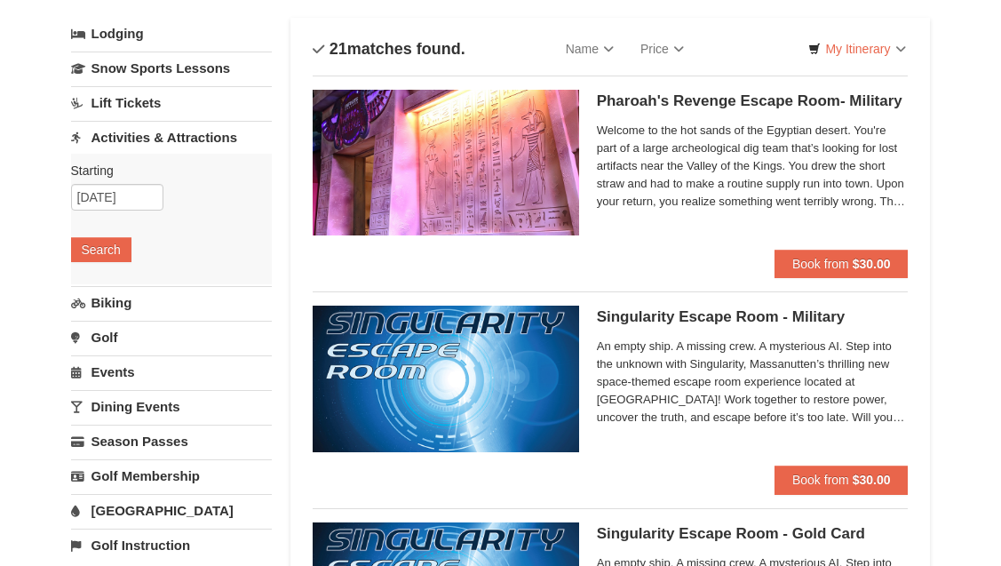
scroll to position [99, 0]
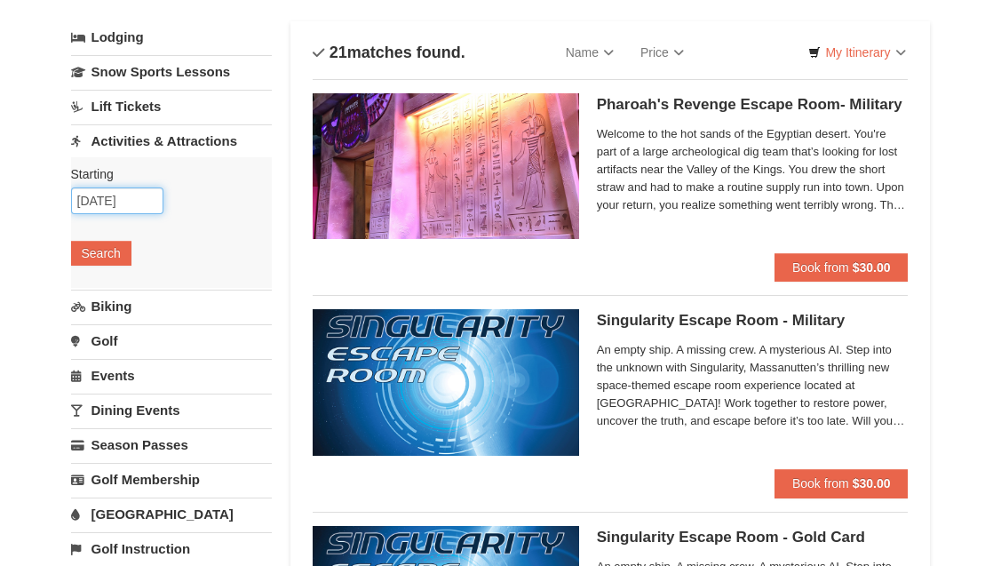
click at [105, 202] on input "[DATE]" at bounding box center [117, 200] width 92 height 27
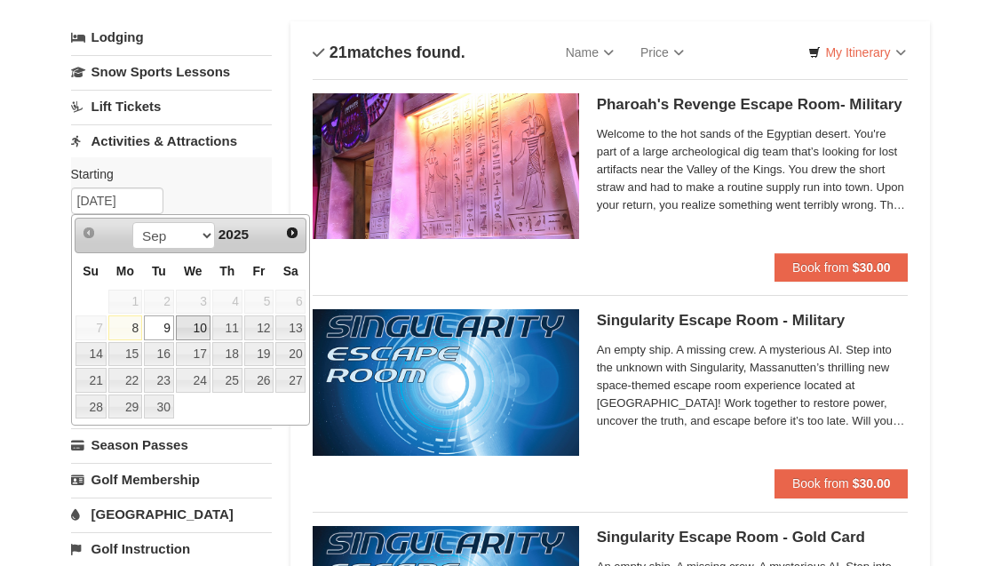
click at [192, 327] on link "10" at bounding box center [193, 327] width 35 height 25
type input "[DATE]"
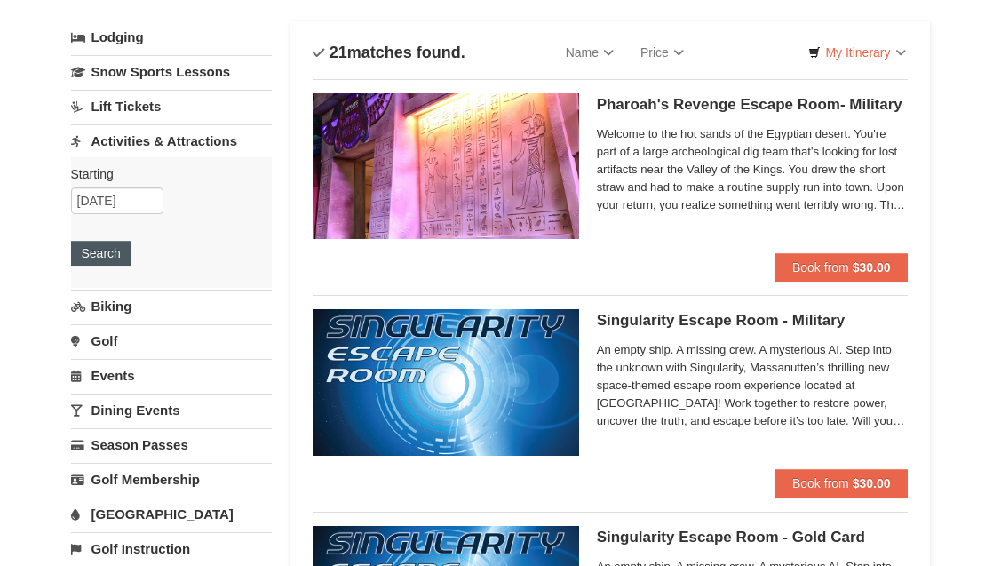
click at [114, 252] on button "Search" at bounding box center [101, 253] width 60 height 25
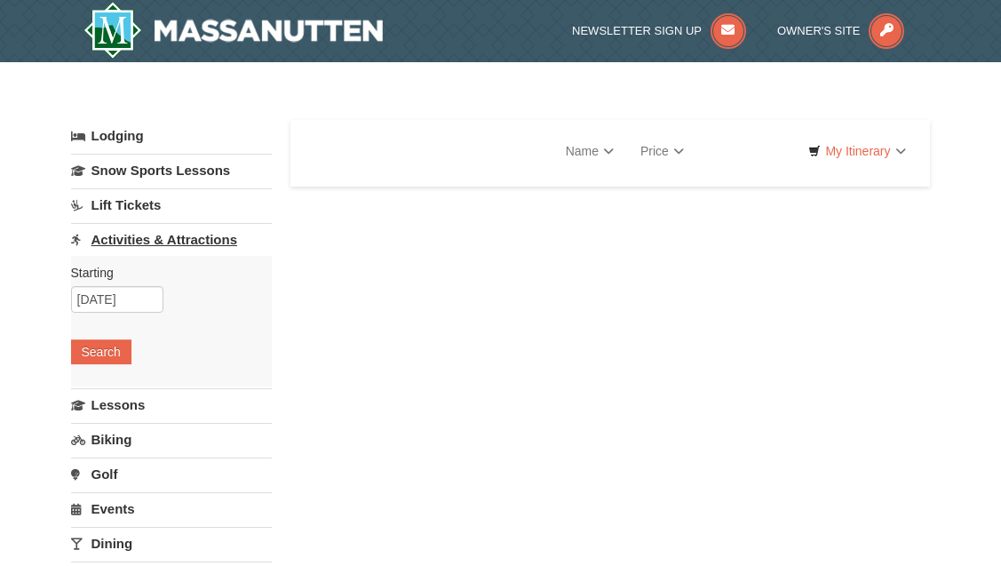
select select "9"
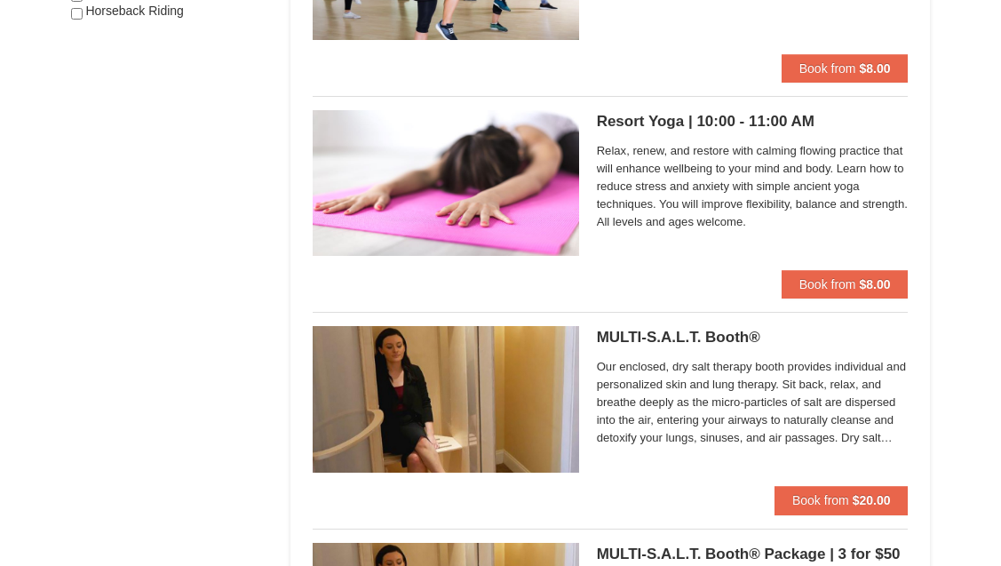
scroll to position [1161, 0]
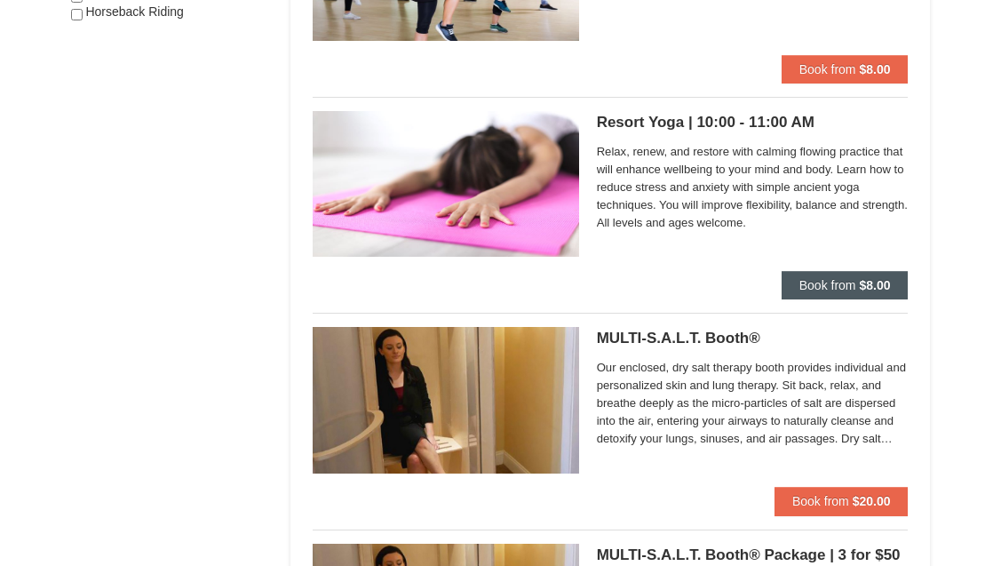
click at [850, 284] on span "Book from" at bounding box center [827, 285] width 57 height 14
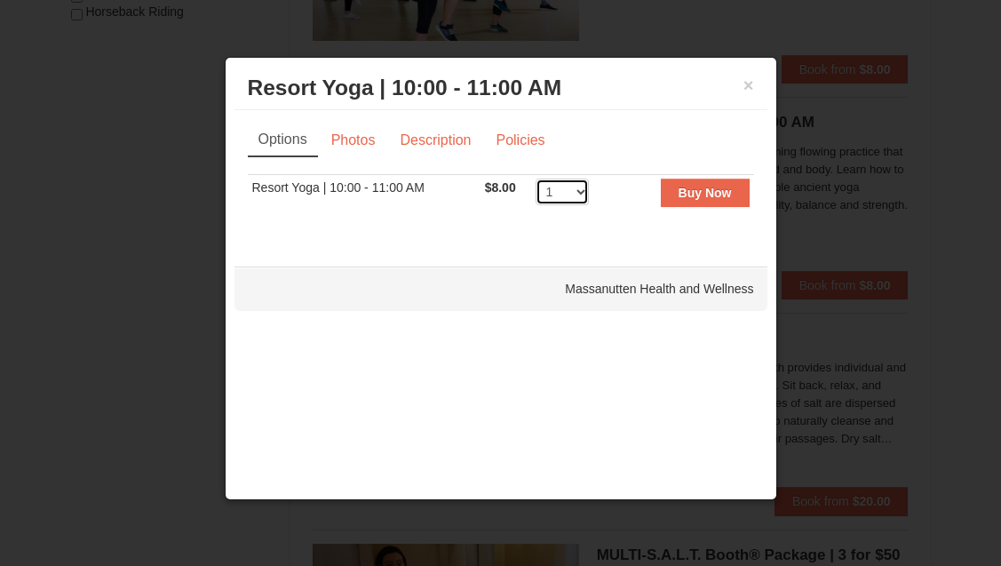
select select "2"
click at [749, 90] on button "×" at bounding box center [748, 85] width 11 height 18
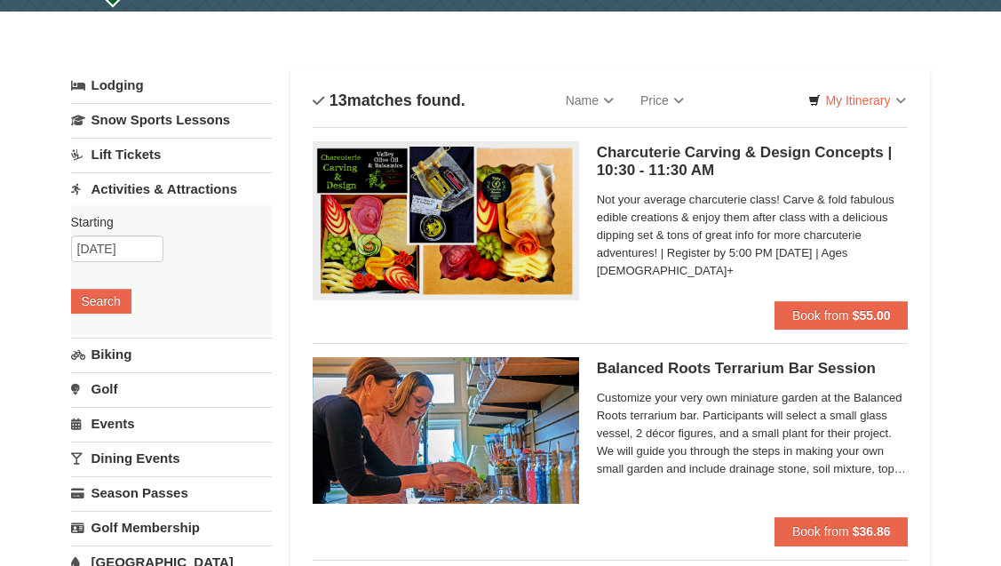
scroll to position [53, 0]
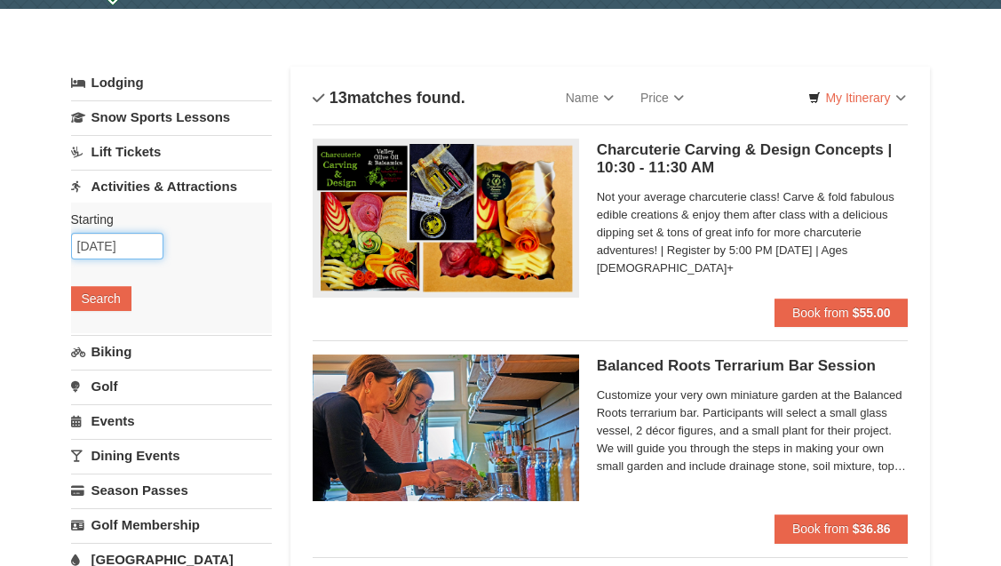
click at [104, 249] on input "[DATE]" at bounding box center [117, 246] width 92 height 27
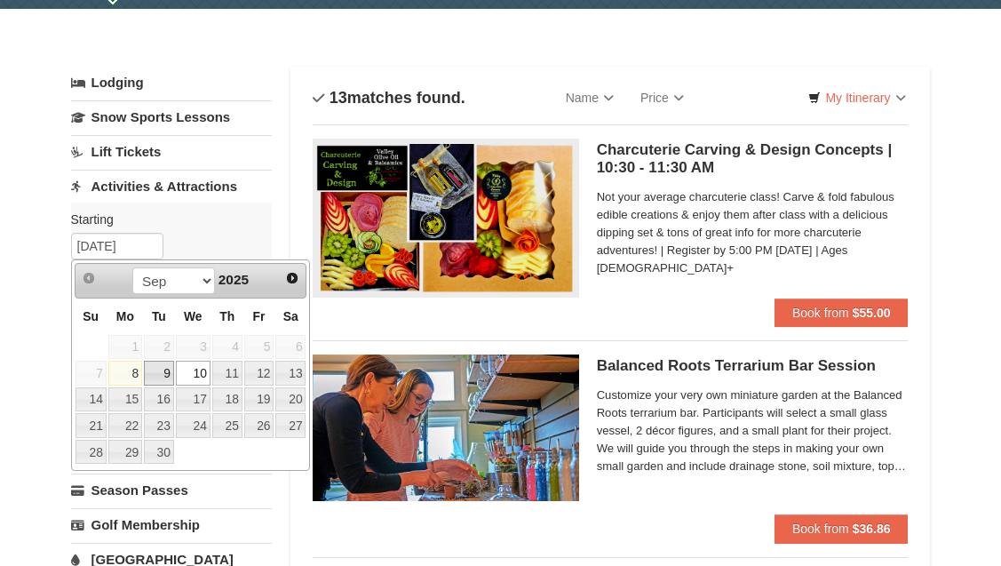
click at [171, 373] on link "9" at bounding box center [159, 373] width 30 height 25
type input "[DATE]"
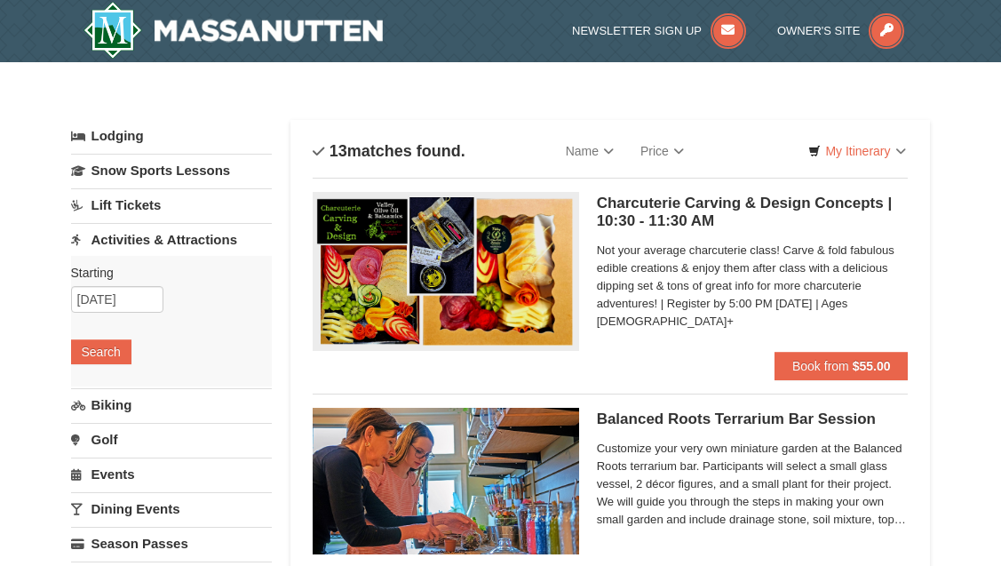
scroll to position [0, 0]
